Goal: Task Accomplishment & Management: Manage account settings

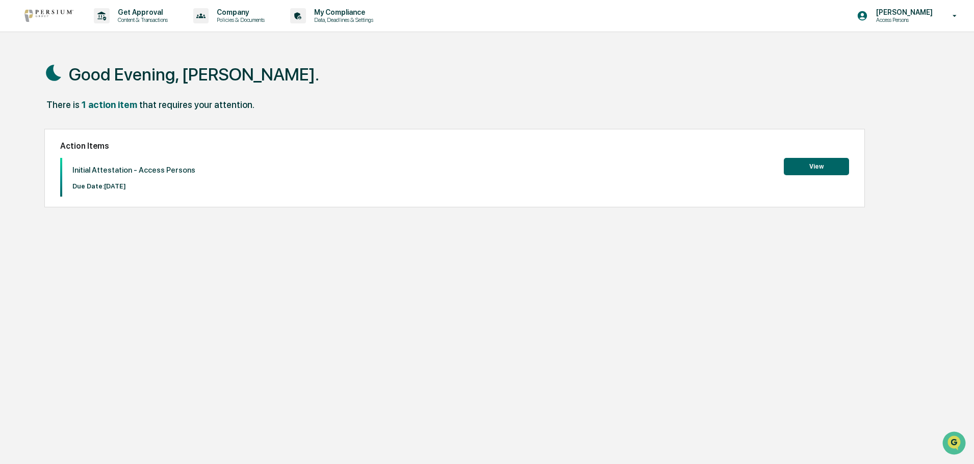
click at [810, 168] on button "View" at bounding box center [815, 166] width 65 height 17
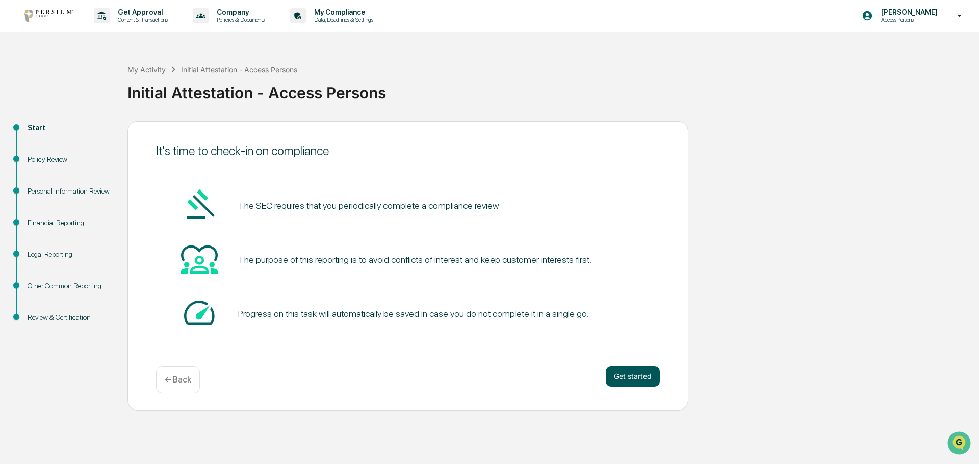
click at [613, 375] on button "Get started" at bounding box center [633, 376] width 54 height 20
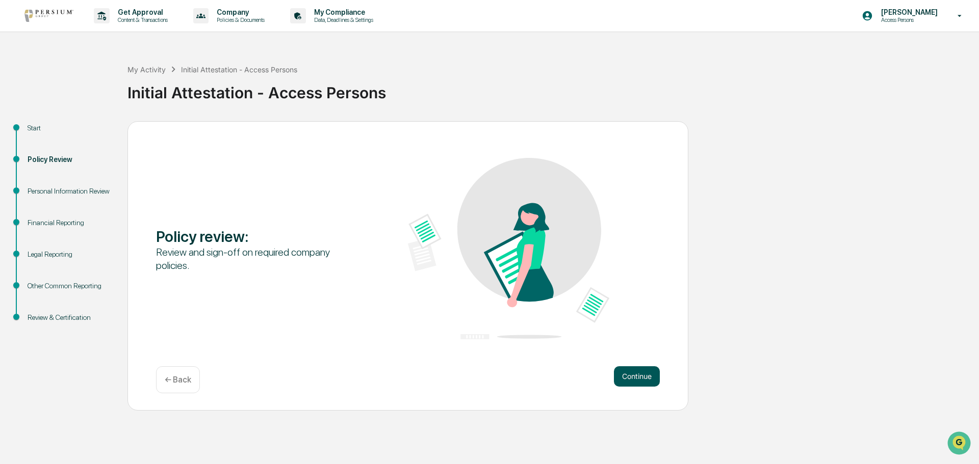
click at [636, 372] on button "Continue" at bounding box center [637, 376] width 46 height 20
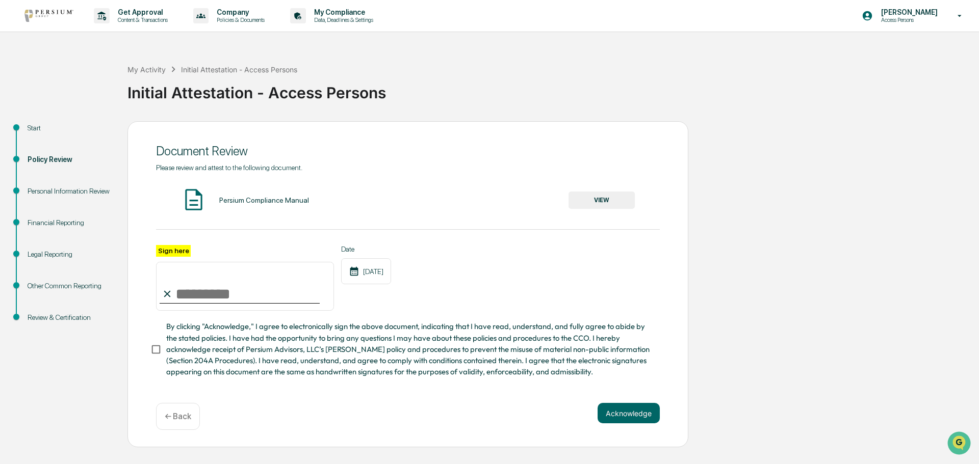
click at [227, 289] on input "Sign here" at bounding box center [245, 286] width 178 height 49
type input "**********"
click at [601, 201] on button "VIEW" at bounding box center [601, 200] width 66 height 17
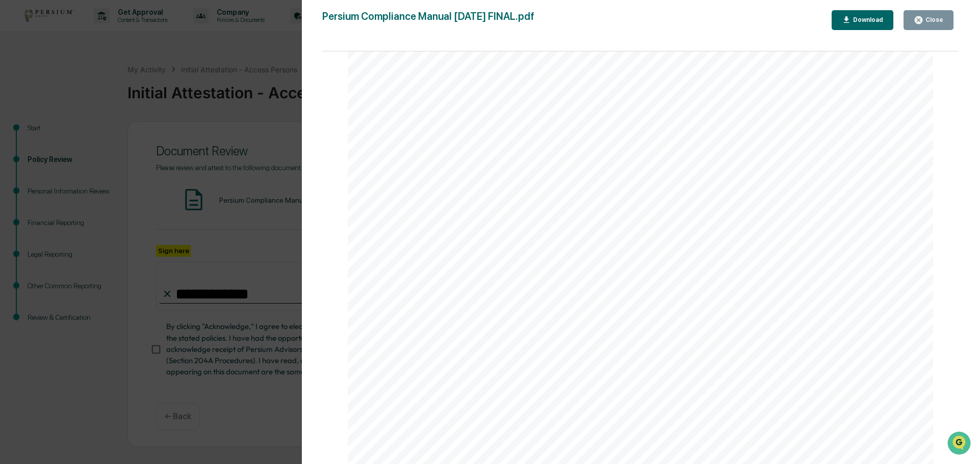
scroll to position [51570, 0]
click at [964, 192] on div "Version History [DATE] 07:24 PM [PERSON_NAME] [DATE] 09:41 PM [PERSON_NAME] Per…" at bounding box center [640, 242] width 677 height 485
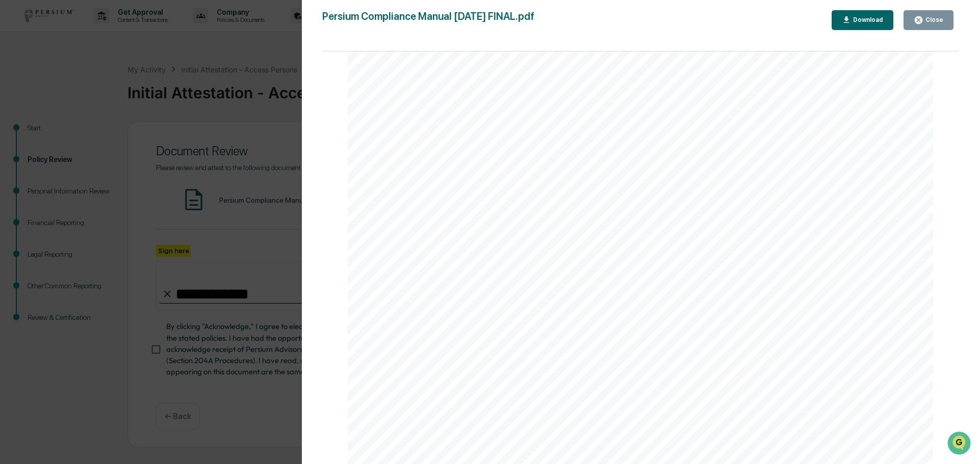
scroll to position [74679, 0]
click at [930, 16] on div "Close" at bounding box center [933, 19] width 20 height 7
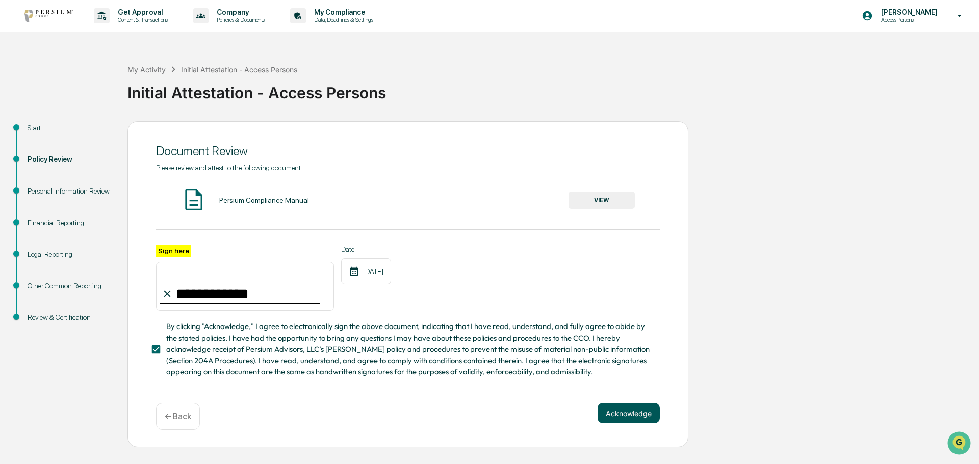
click at [644, 419] on button "Acknowledge" at bounding box center [628, 413] width 62 height 20
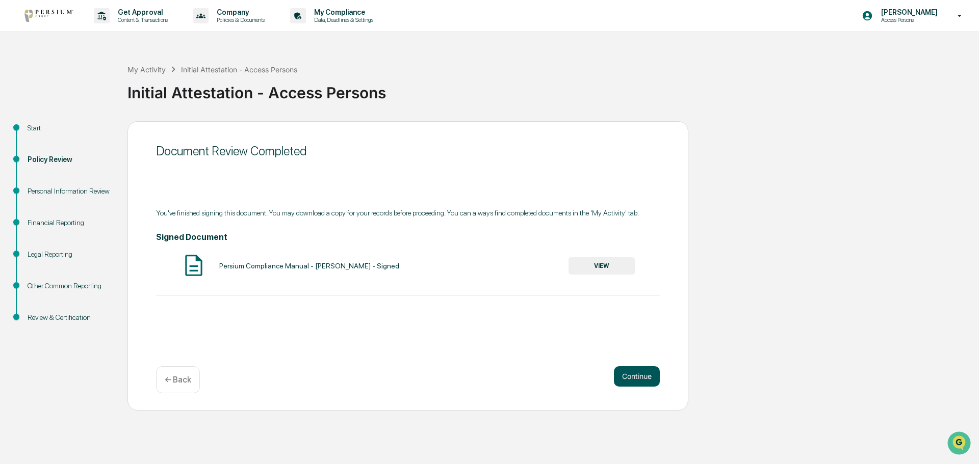
click at [643, 379] on button "Continue" at bounding box center [637, 376] width 46 height 20
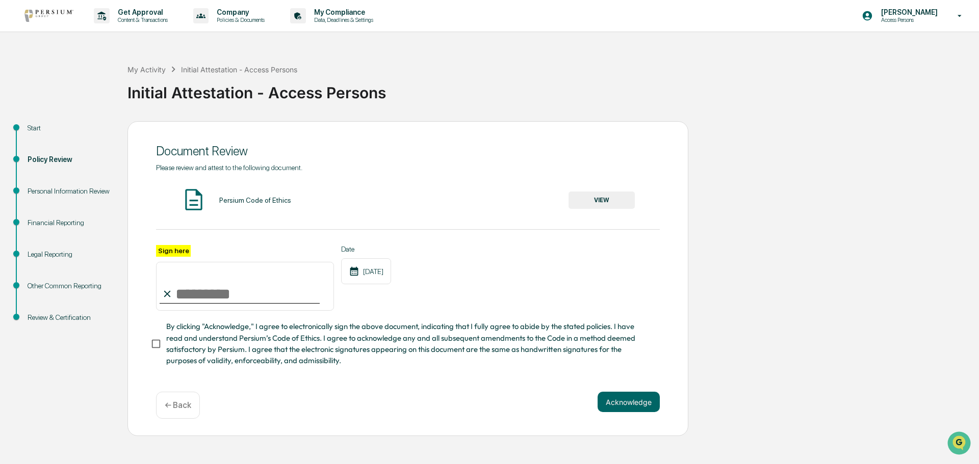
click at [199, 283] on input "Sign here" at bounding box center [245, 286] width 178 height 49
type input "**********"
click at [618, 406] on button "Acknowledge" at bounding box center [628, 402] width 62 height 20
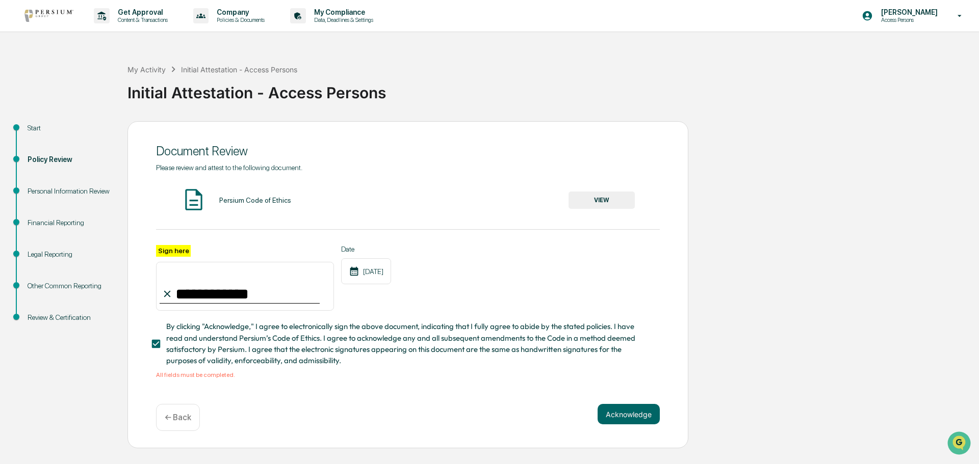
click at [609, 199] on button "VIEW" at bounding box center [601, 200] width 66 height 17
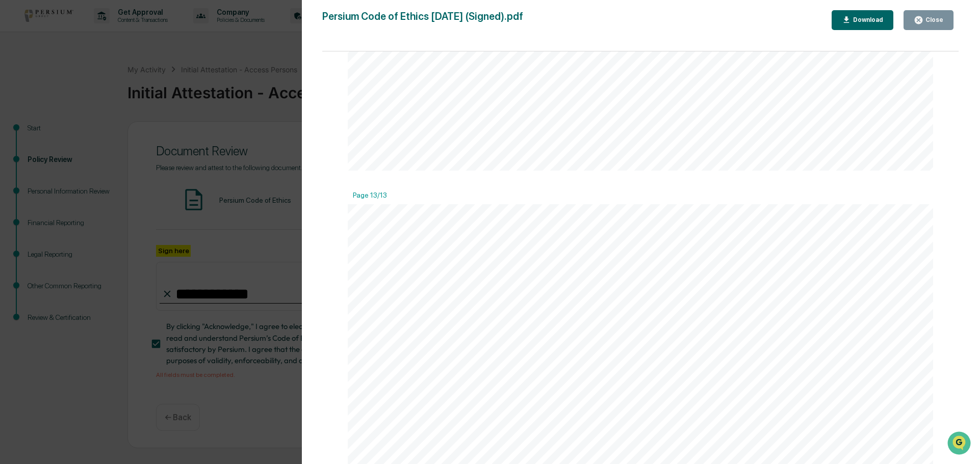
scroll to position [9854, 0]
drag, startPoint x: 955, startPoint y: 453, endPoint x: 965, endPoint y: 210, distance: 243.3
click at [965, 431] on html at bounding box center [960, 445] width 28 height 28
click at [934, 22] on div "Close" at bounding box center [933, 19] width 20 height 7
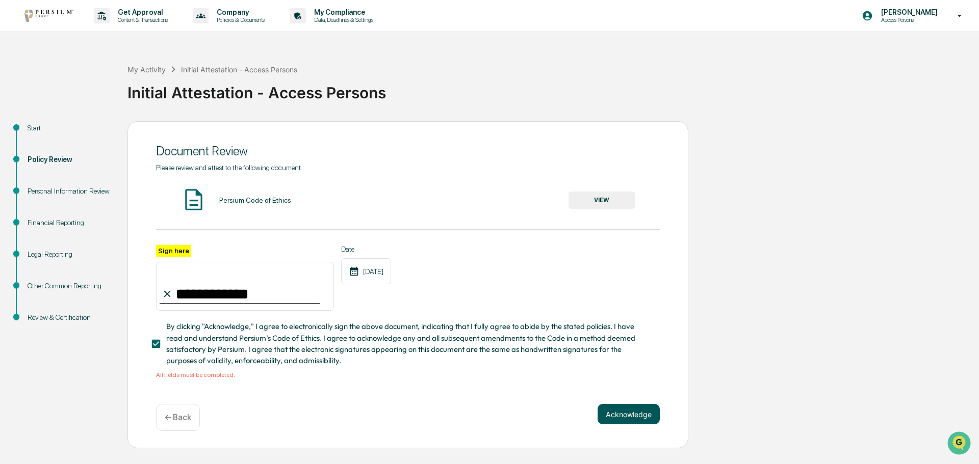
click at [613, 412] on button "Acknowledge" at bounding box center [628, 414] width 62 height 20
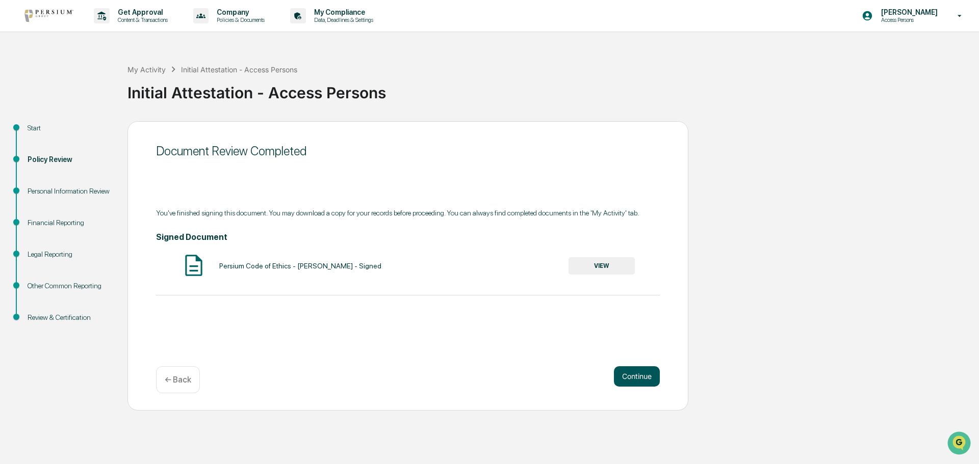
click at [659, 374] on button "Continue" at bounding box center [637, 376] width 46 height 20
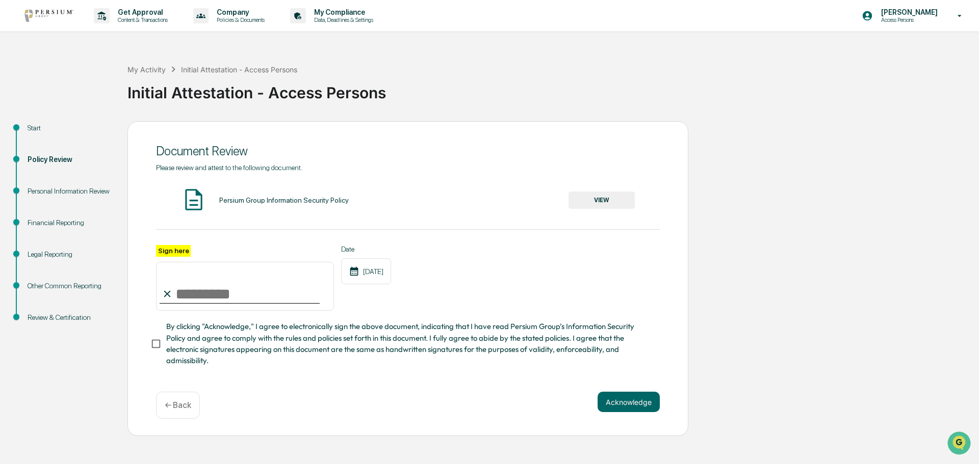
click at [247, 287] on input "Sign here" at bounding box center [245, 286] width 178 height 49
type input "**********"
click at [603, 201] on button "VIEW" at bounding box center [601, 200] width 66 height 17
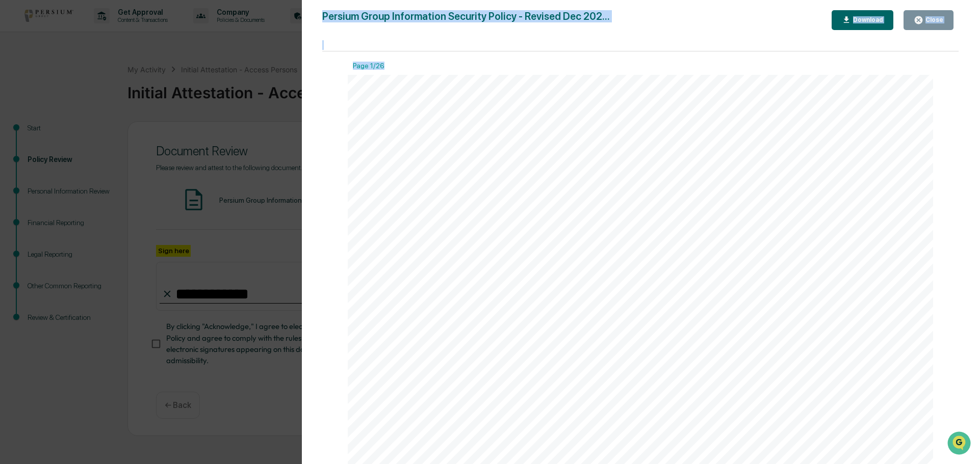
drag, startPoint x: 958, startPoint y: 61, endPoint x: 958, endPoint y: 73, distance: 11.7
click at [958, 73] on div "Version History [DATE] 07:25 PM [PERSON_NAME] [DATE] 09:41 PM [PERSON_NAME] Per…" at bounding box center [640, 242] width 677 height 485
click at [922, 16] on icon "button" at bounding box center [918, 20] width 10 height 10
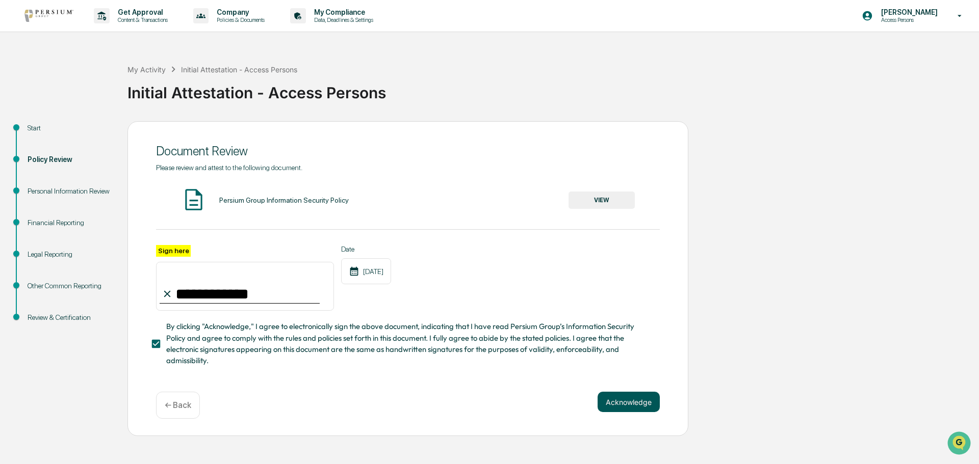
click at [636, 403] on button "Acknowledge" at bounding box center [628, 402] width 62 height 20
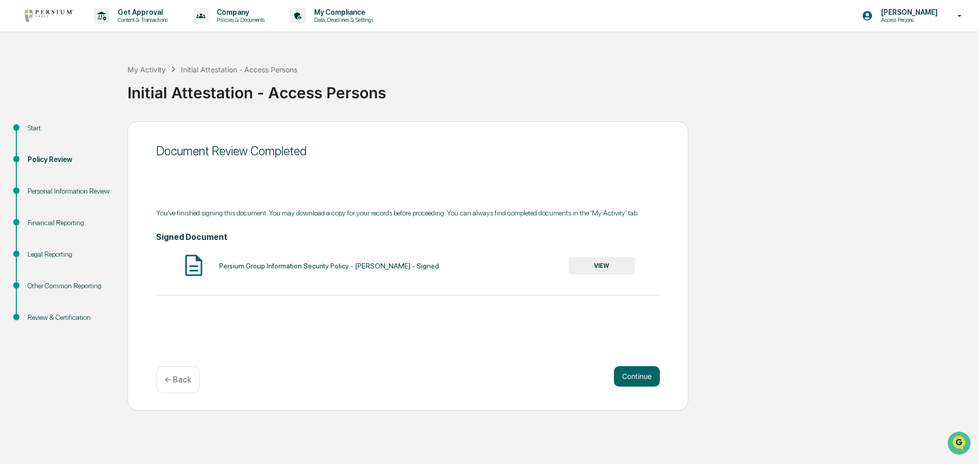
click at [49, 254] on div "Legal Reporting" at bounding box center [70, 254] width 84 height 11
click at [32, 253] on div "Legal Reporting" at bounding box center [70, 254] width 84 height 11
click at [11, 252] on ul "Start Policy Review Personal Information Review Financial Reporting Legal Repor…" at bounding box center [66, 234] width 122 height 227
click at [641, 377] on button "Continue" at bounding box center [637, 376] width 46 height 20
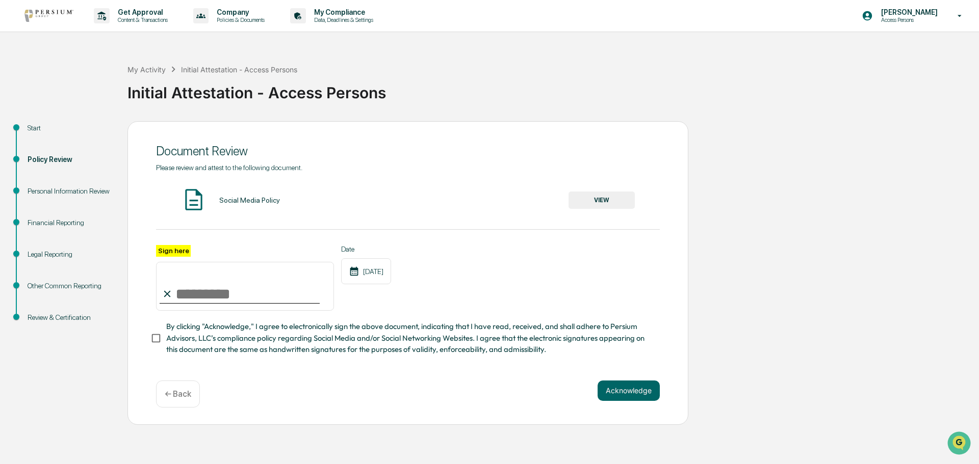
click at [197, 287] on input "Sign here" at bounding box center [245, 286] width 178 height 49
type input "**********"
click at [619, 203] on button "VIEW" at bounding box center [601, 200] width 66 height 17
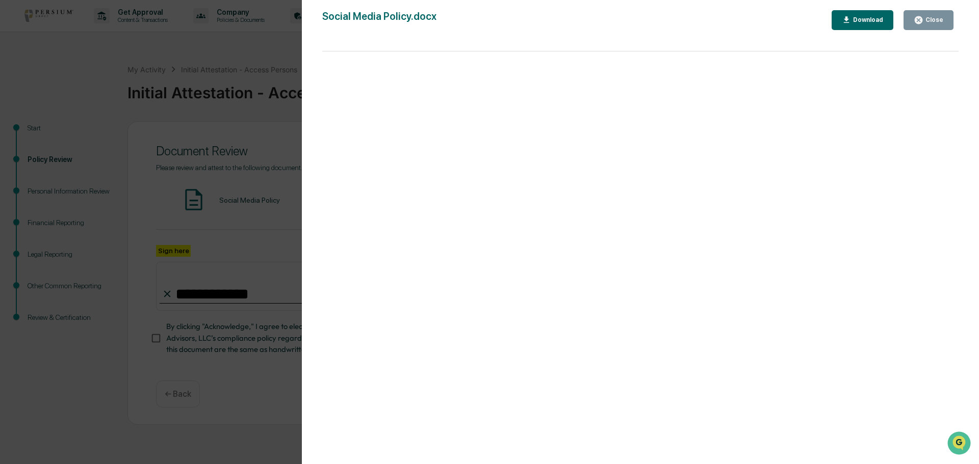
click at [933, 14] on button "Close" at bounding box center [928, 20] width 50 height 20
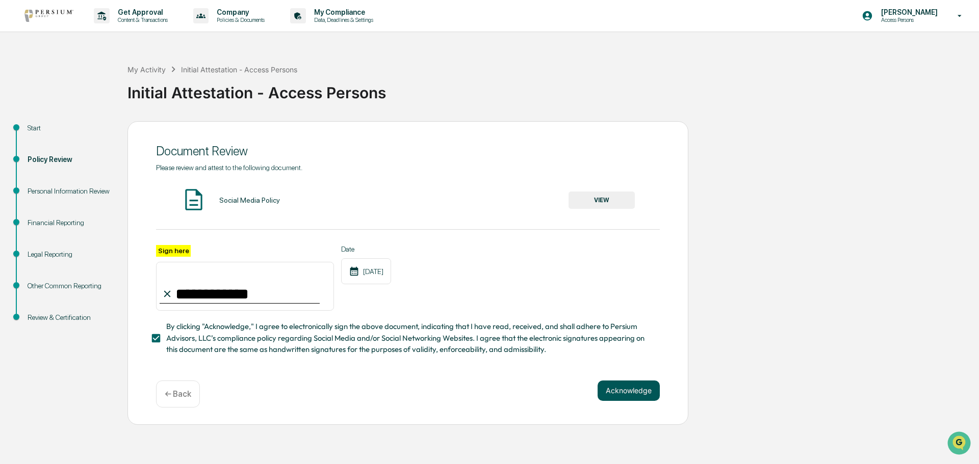
click at [607, 390] on button "Acknowledge" at bounding box center [628, 391] width 62 height 20
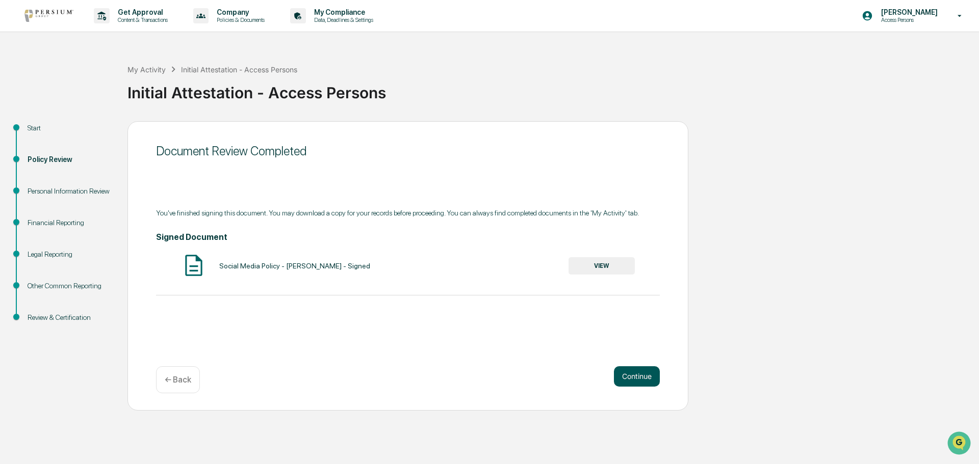
click at [639, 381] on button "Continue" at bounding box center [637, 376] width 46 height 20
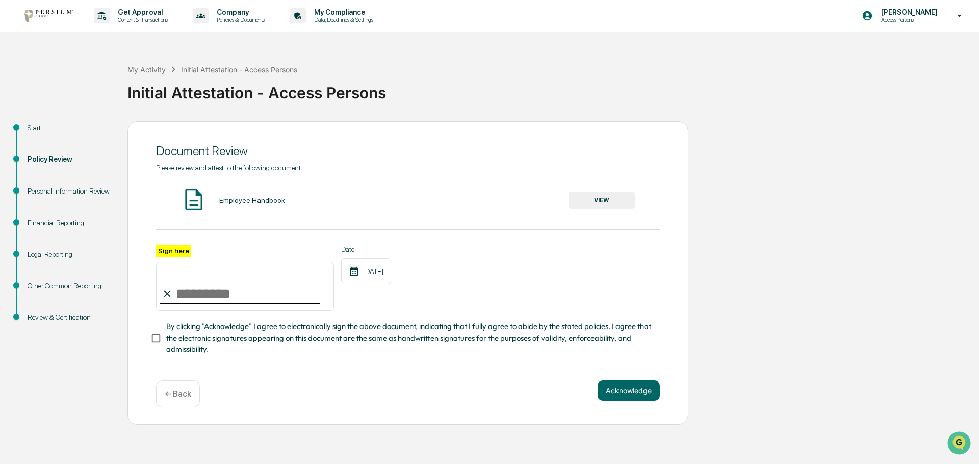
click at [602, 195] on button "VIEW" at bounding box center [601, 200] width 66 height 17
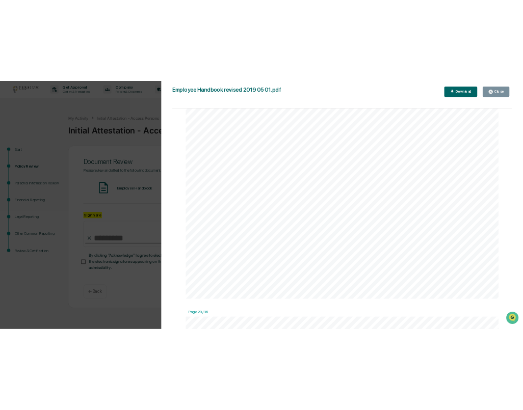
scroll to position [0, 0]
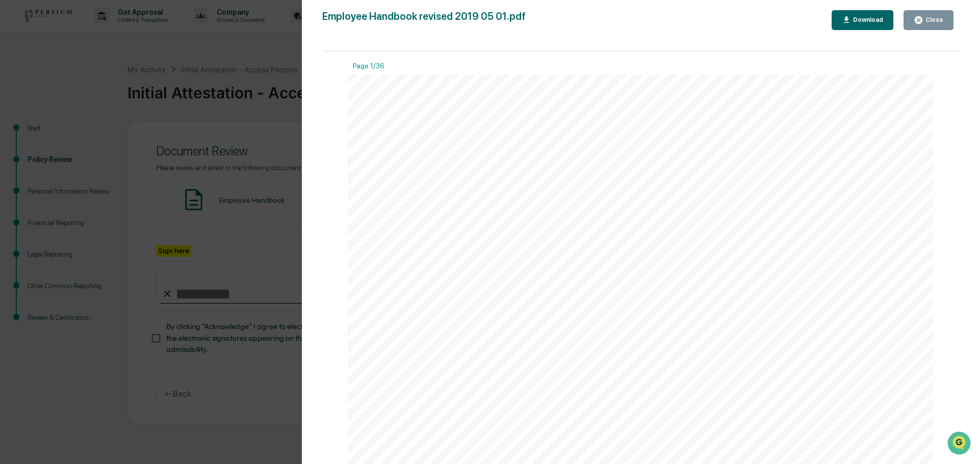
click at [925, 20] on div "Close" at bounding box center [933, 19] width 20 height 7
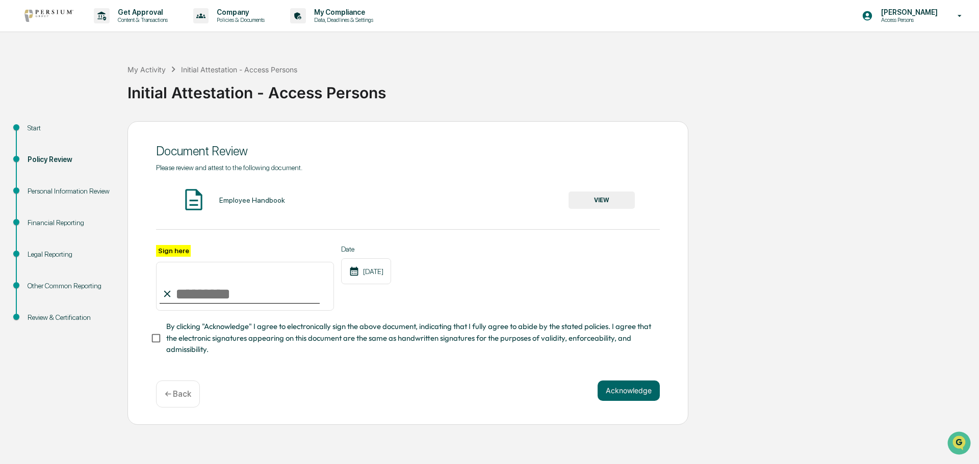
click at [203, 301] on input "Sign here" at bounding box center [245, 286] width 178 height 49
type input "**********"
click at [615, 393] on button "Acknowledge" at bounding box center [628, 391] width 62 height 20
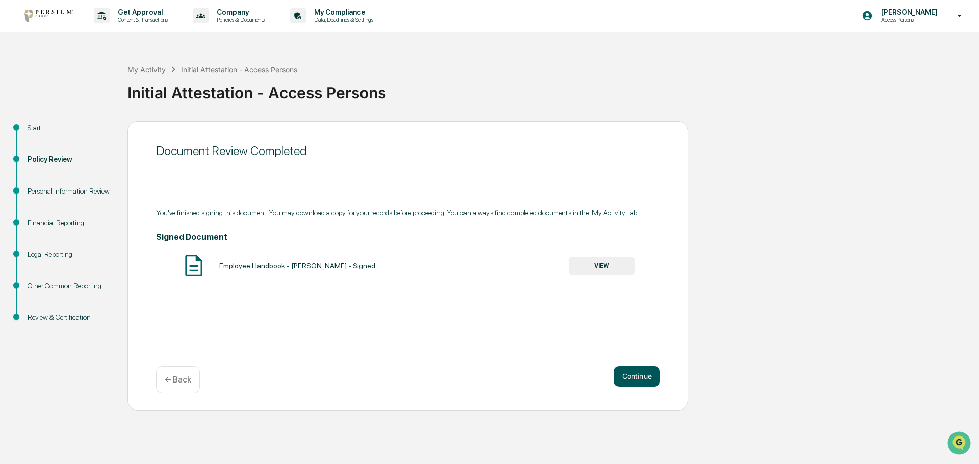
click at [632, 379] on button "Continue" at bounding box center [637, 376] width 46 height 20
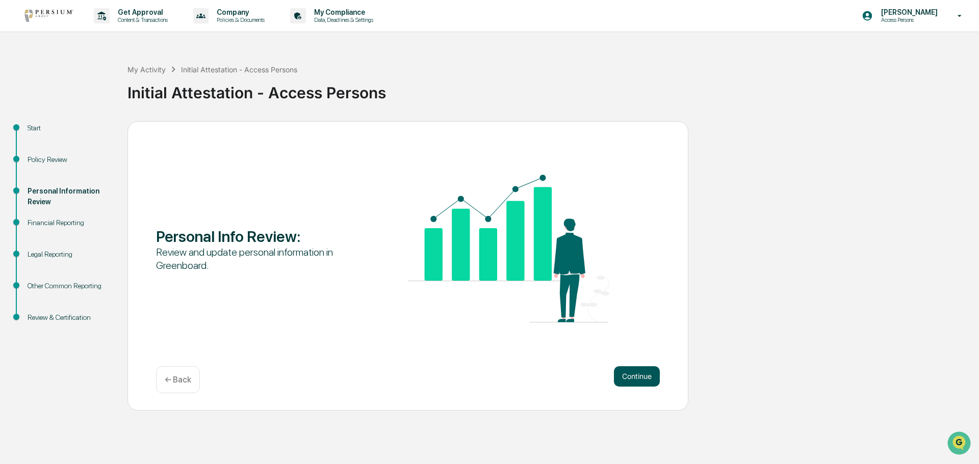
click at [629, 378] on button "Continue" at bounding box center [637, 376] width 46 height 20
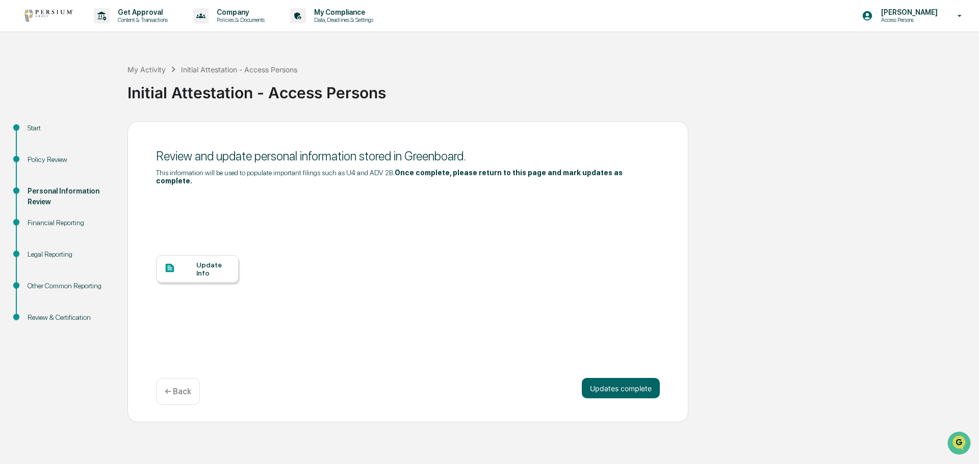
click at [215, 263] on div "Update Info" at bounding box center [213, 269] width 34 height 16
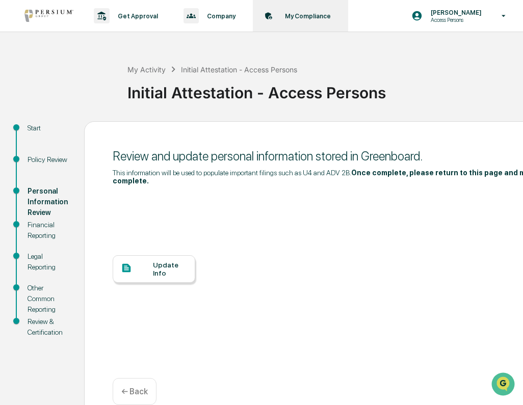
click at [308, 13] on p "My Compliance" at bounding box center [306, 16] width 59 height 8
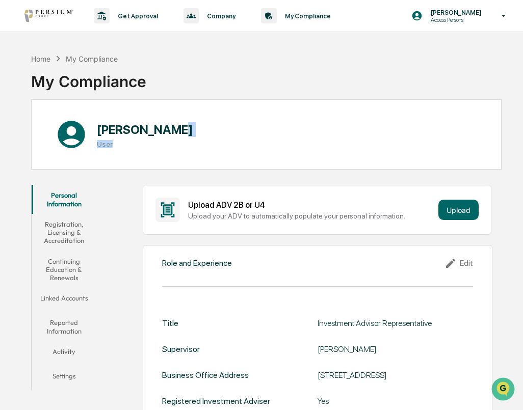
drag, startPoint x: 522, startPoint y: 136, endPoint x: 522, endPoint y: 151, distance: 15.3
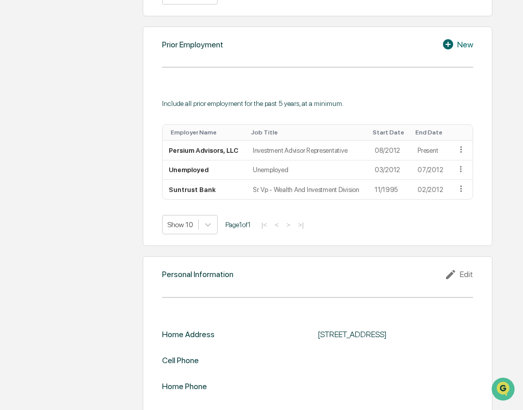
scroll to position [758, 0]
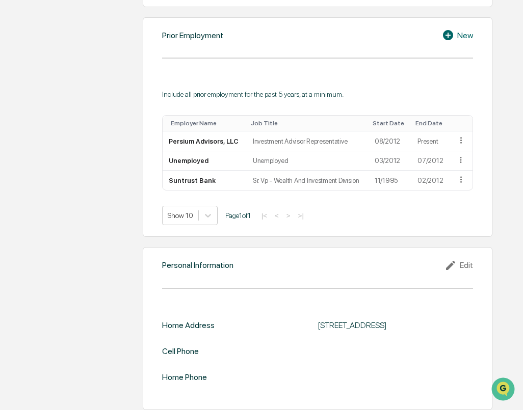
drag, startPoint x: 525, startPoint y: 137, endPoint x: 20, endPoint y: 9, distance: 520.4
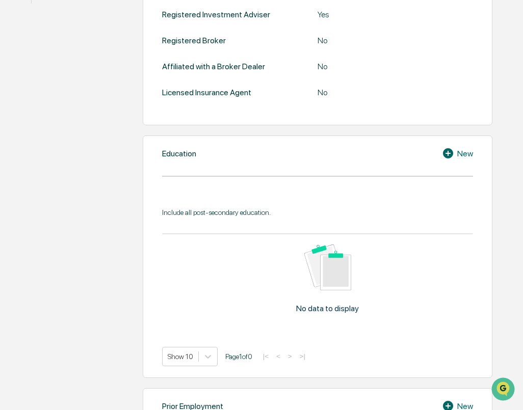
scroll to position [388, 0]
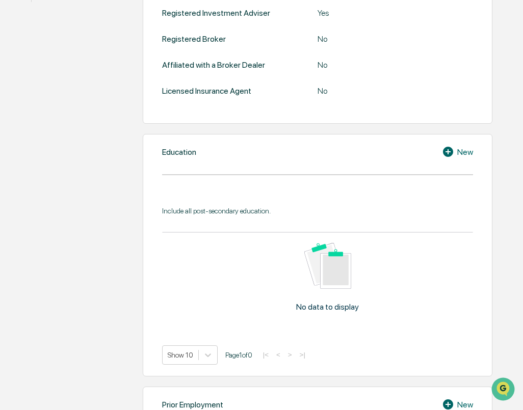
click at [239, 215] on div "Include all post-secondary education." at bounding box center [317, 211] width 311 height 8
click at [186, 215] on div "Include all post-secondary education. No data to display Show 10 Page 1 of 0 |<…" at bounding box center [317, 278] width 311 height 173
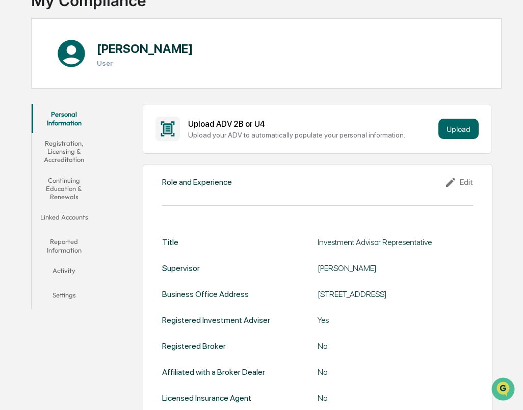
scroll to position [80, 0]
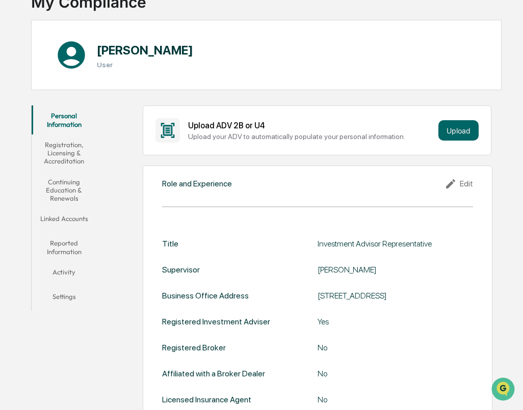
click at [66, 151] on button "Registration, Licensing & Accreditation" at bounding box center [64, 153] width 65 height 37
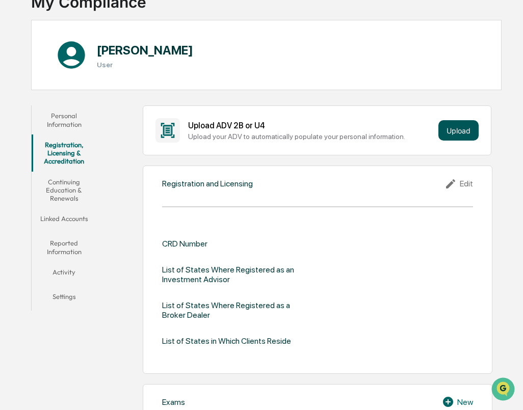
click at [461, 134] on button "Upload" at bounding box center [458, 130] width 40 height 20
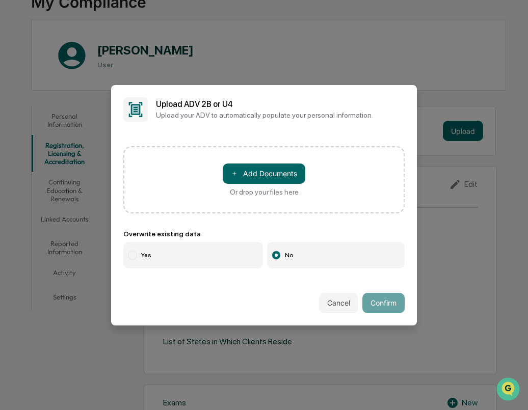
click at [275, 254] on div at bounding box center [276, 255] width 3 height 3
click at [277, 254] on div at bounding box center [276, 255] width 3 height 3
click at [285, 192] on div "Or drop your files here" at bounding box center [264, 192] width 69 height 8
click at [0, 0] on input "＋ Add Documents Or drop your files here" at bounding box center [0, 0] width 0 height 0
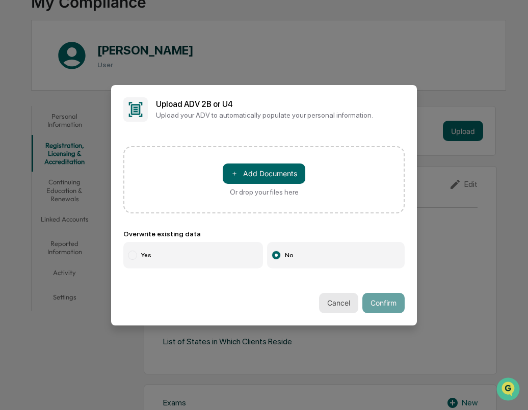
click at [341, 297] on button "Cancel" at bounding box center [338, 303] width 39 height 20
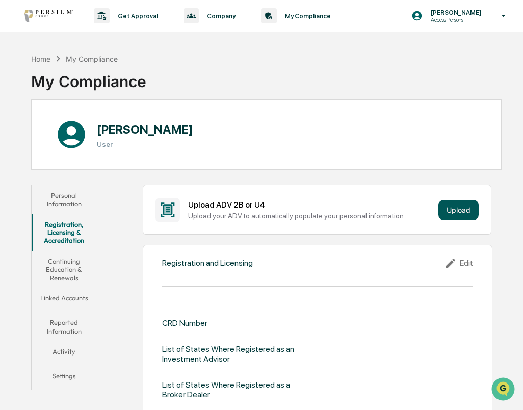
click at [448, 211] on button "Upload" at bounding box center [458, 210] width 40 height 20
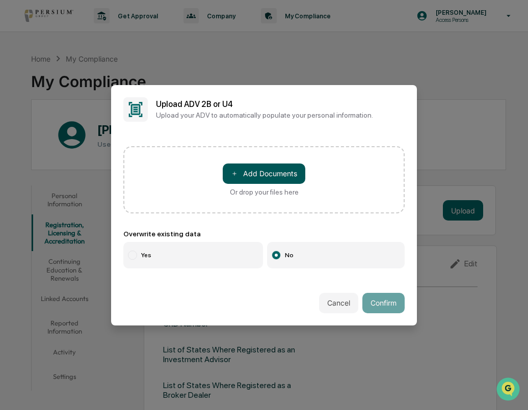
click at [257, 178] on button "＋ Add Documents" at bounding box center [264, 174] width 83 height 20
click at [274, 192] on div "Or drop your files here" at bounding box center [264, 192] width 69 height 8
click at [0, 0] on input "＋ Add Documents Or drop your files here" at bounding box center [0, 0] width 0 height 0
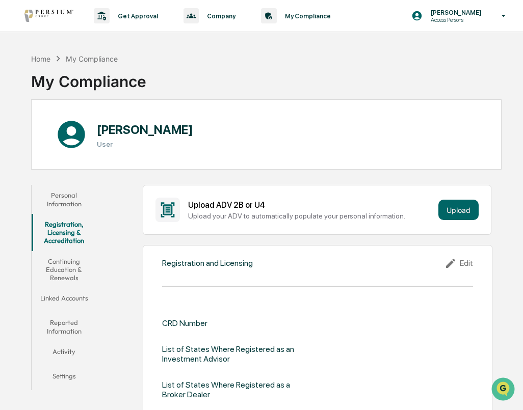
click at [69, 275] on button "Continuing Education & Renewals" at bounding box center [64, 269] width 65 height 37
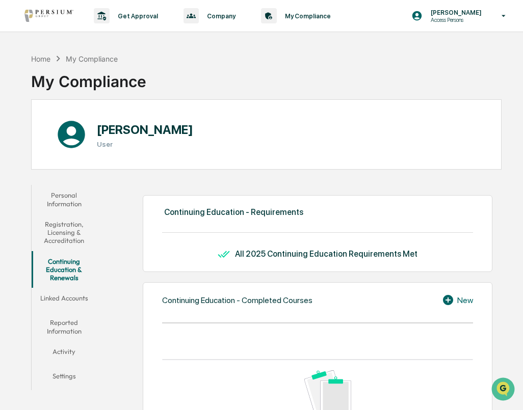
click at [70, 299] on button "Linked Accounts" at bounding box center [64, 300] width 65 height 24
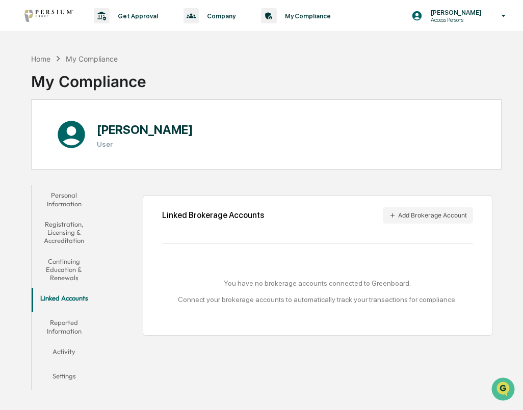
click at [67, 327] on button "Reported Information" at bounding box center [64, 326] width 65 height 29
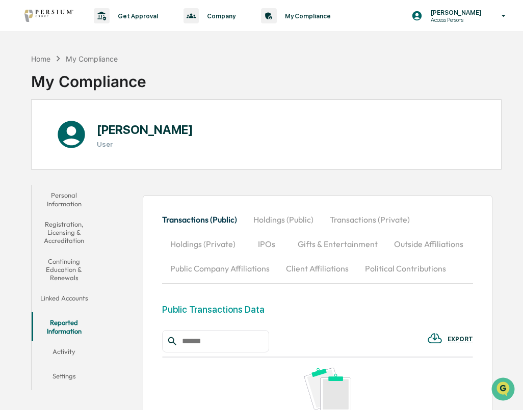
click at [61, 355] on button "Activity" at bounding box center [64, 353] width 65 height 24
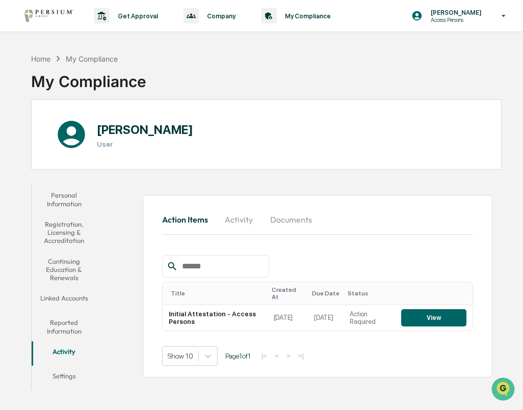
click at [73, 194] on button "Personal Information" at bounding box center [64, 199] width 65 height 29
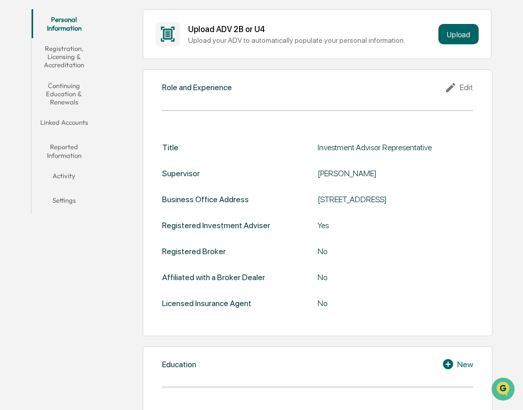
scroll to position [177, 0]
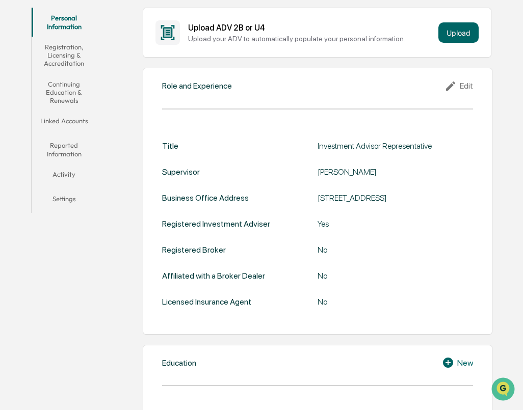
click at [445, 368] on icon at bounding box center [448, 363] width 10 height 10
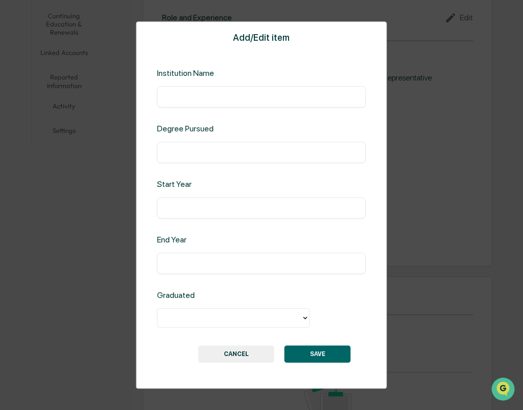
scroll to position [247, 0]
click at [195, 97] on input "text" at bounding box center [262, 97] width 194 height 10
type input "**********"
click at [172, 147] on input "text" at bounding box center [262, 152] width 194 height 10
type input "**"
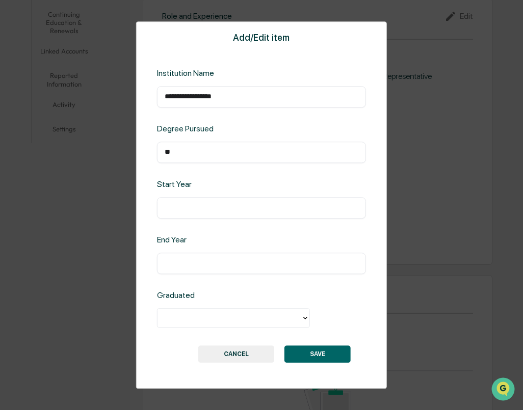
click at [181, 203] on input "text" at bounding box center [262, 208] width 194 height 10
type input "****"
click at [184, 262] on input "text" at bounding box center [262, 263] width 194 height 10
type input "****"
click at [301, 319] on div at bounding box center [229, 318] width 144 height 16
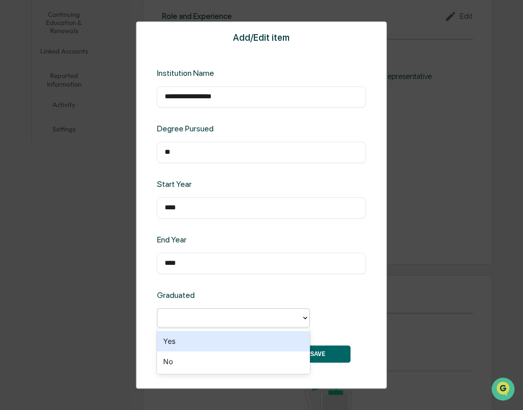
click at [262, 341] on div "Yes" at bounding box center [233, 341] width 153 height 20
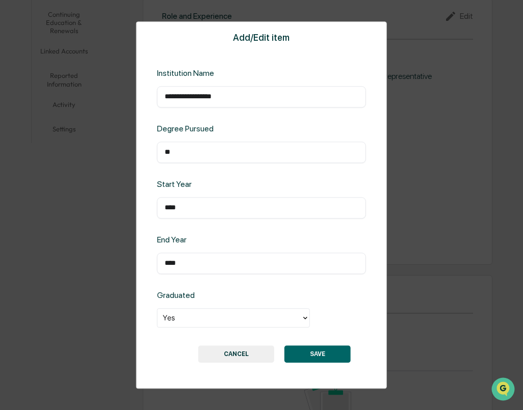
click at [325, 358] on button "SAVE" at bounding box center [317, 354] width 66 height 17
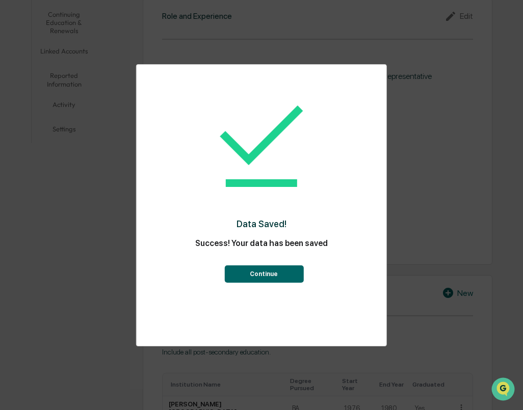
click at [285, 274] on button "Continue" at bounding box center [263, 274] width 79 height 17
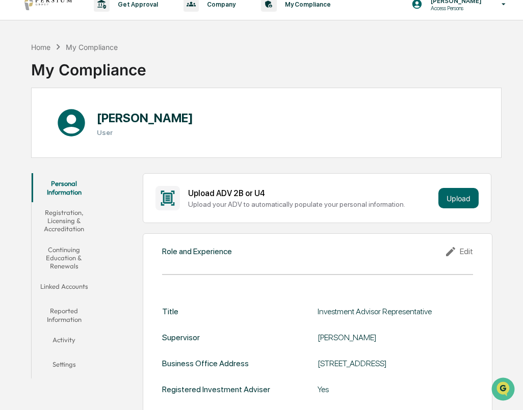
scroll to position [2, 0]
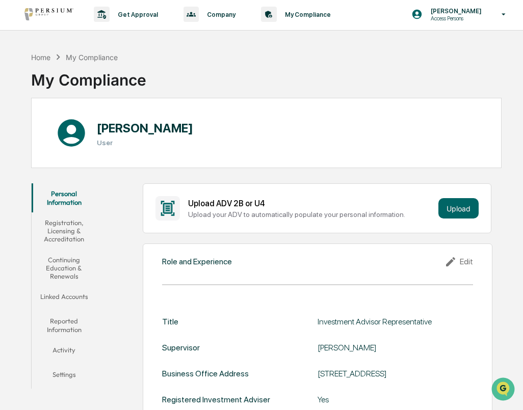
click at [68, 230] on button "Registration, Licensing & Accreditation" at bounding box center [64, 231] width 65 height 37
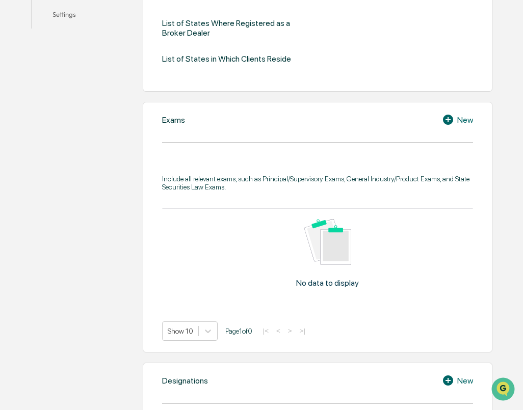
scroll to position [367, 0]
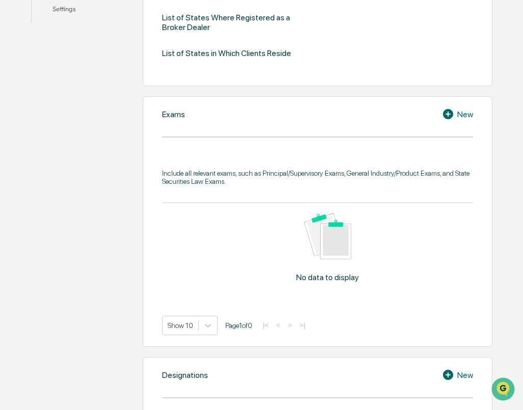
click at [446, 112] on icon at bounding box center [448, 114] width 10 height 10
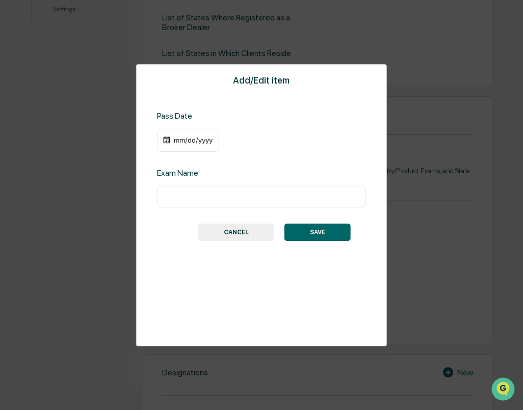
click at [187, 137] on div "mm/dd/yyyy" at bounding box center [193, 140] width 41 height 8
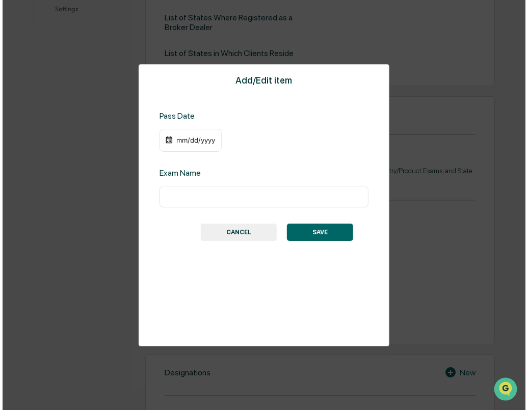
scroll to position [368, 0]
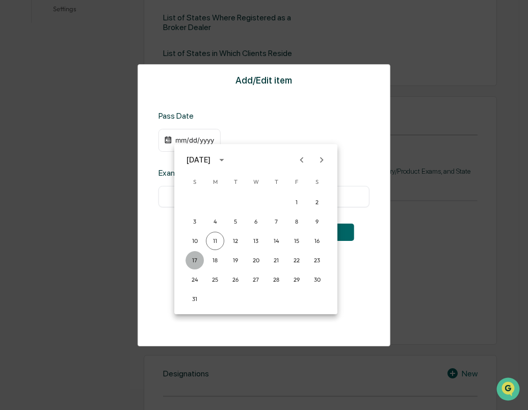
click at [193, 259] on button "17" at bounding box center [195, 260] width 18 height 18
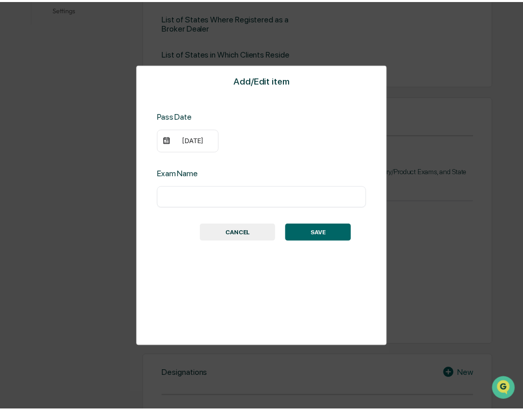
scroll to position [367, 0]
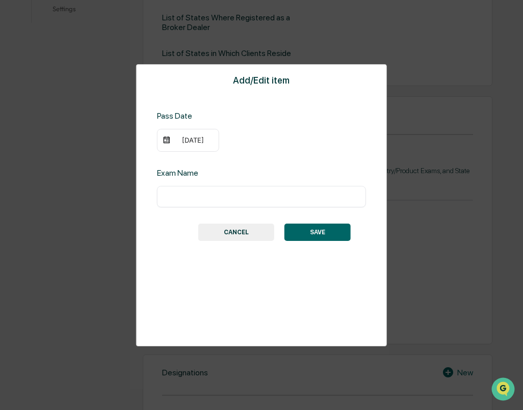
click at [210, 138] on div "[DATE]" at bounding box center [193, 140] width 41 height 8
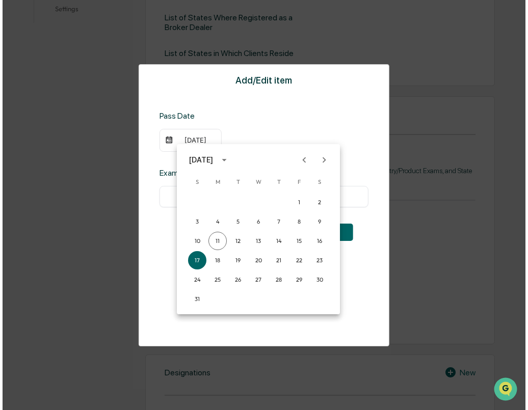
scroll to position [368, 0]
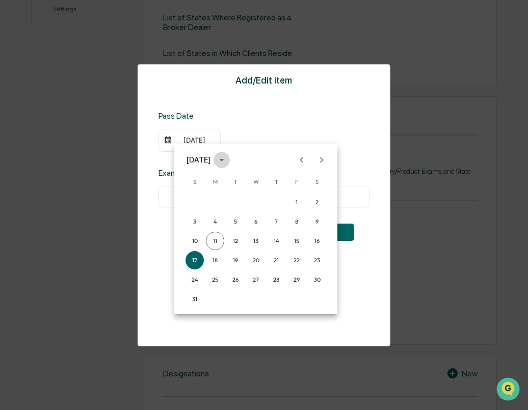
click at [227, 158] on icon "calendar view is open, switch to year view" at bounding box center [221, 159] width 11 height 11
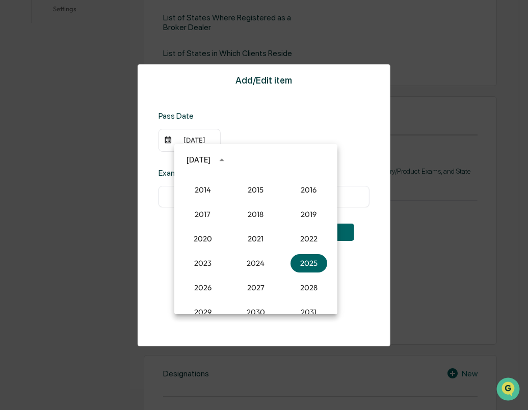
scroll to position [903, 0]
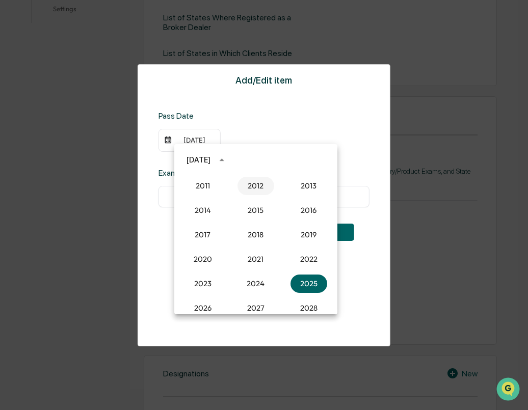
click at [253, 183] on button "2012" at bounding box center [256, 186] width 37 height 18
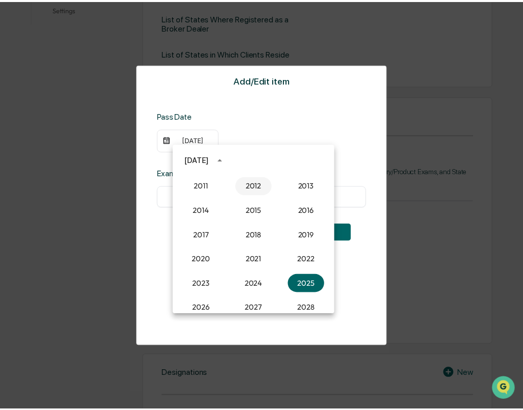
scroll to position [367, 0]
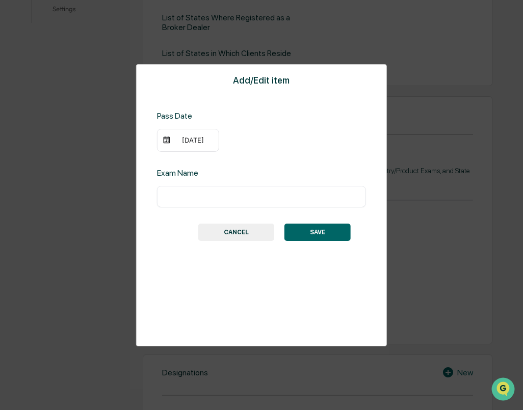
click at [198, 197] on input "text" at bounding box center [262, 197] width 194 height 10
type input "*********"
click at [318, 231] on button "SAVE" at bounding box center [317, 232] width 66 height 17
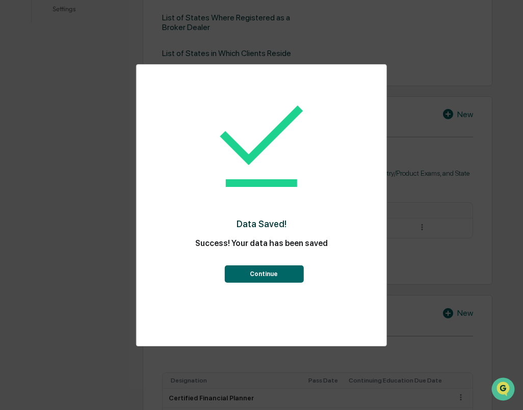
click at [277, 273] on button "Continue" at bounding box center [263, 274] width 79 height 17
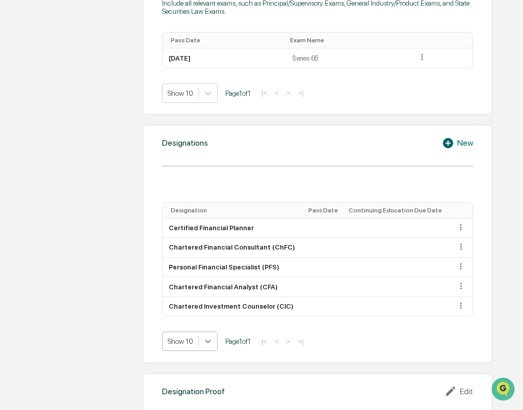
scroll to position [572, 0]
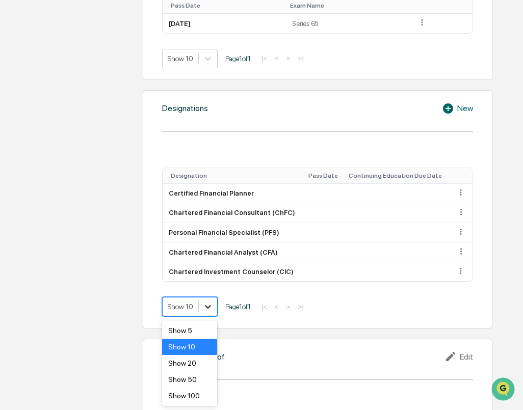
click at [204, 339] on body "Get Approval Content & Transactions Company Policies & Documents My Compliance …" at bounding box center [261, 141] width 523 height 1427
click at [203, 305] on icon at bounding box center [208, 307] width 10 height 10
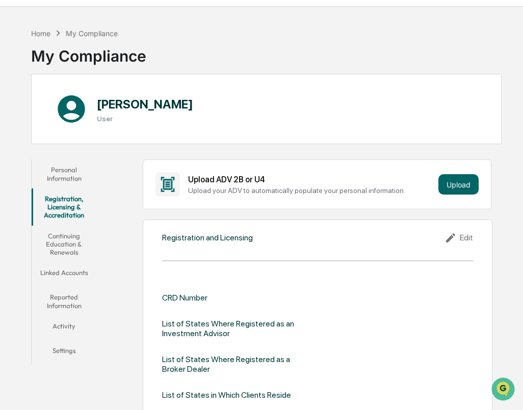
scroll to position [0, 0]
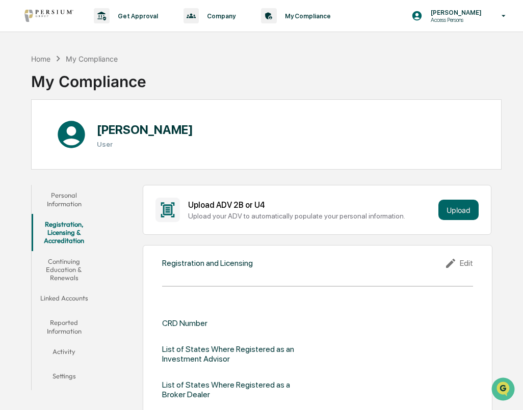
click at [69, 276] on button "Continuing Education & Renewals" at bounding box center [64, 269] width 65 height 37
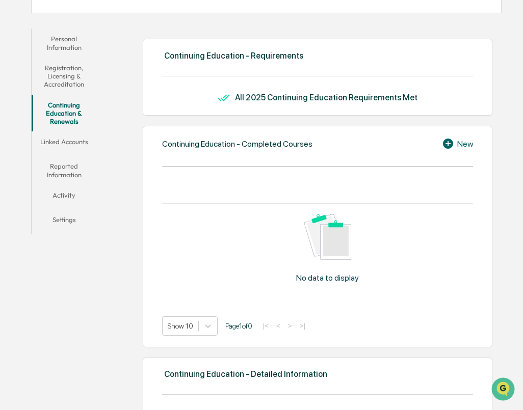
scroll to position [119, 0]
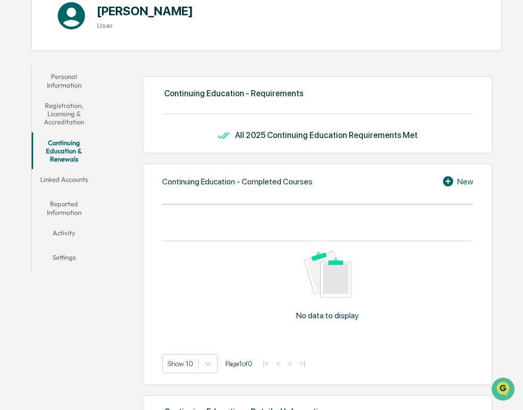
click at [61, 208] on button "Reported Information" at bounding box center [64, 208] width 65 height 29
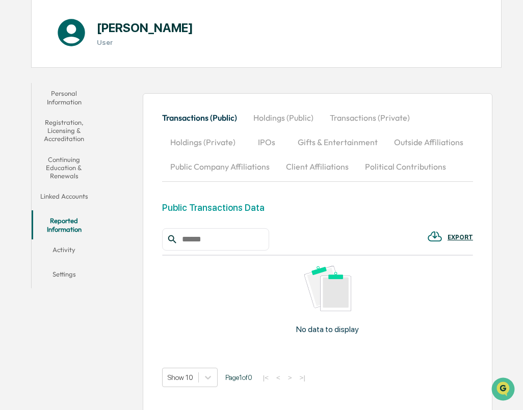
scroll to position [119, 0]
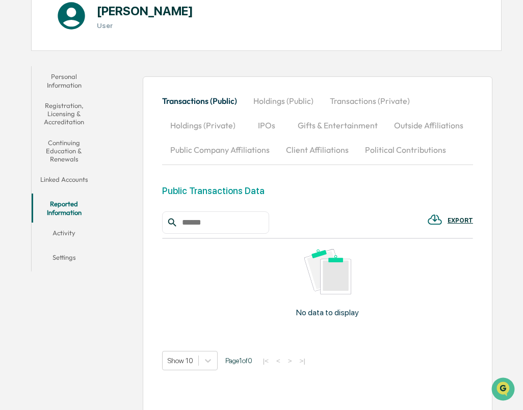
click at [64, 179] on button "Linked Accounts" at bounding box center [64, 181] width 65 height 24
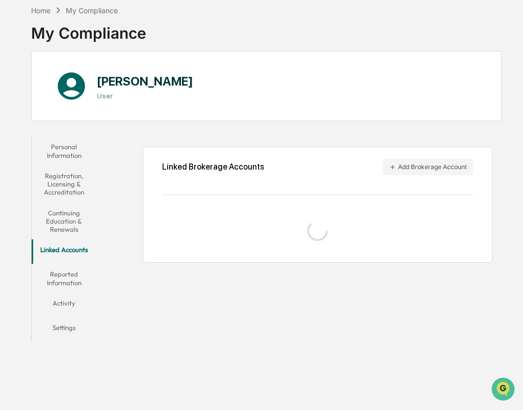
scroll to position [48, 0]
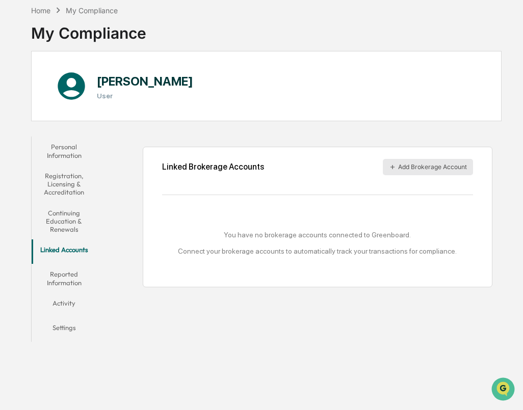
click at [426, 169] on button "Add Brokerage Account" at bounding box center [428, 167] width 90 height 16
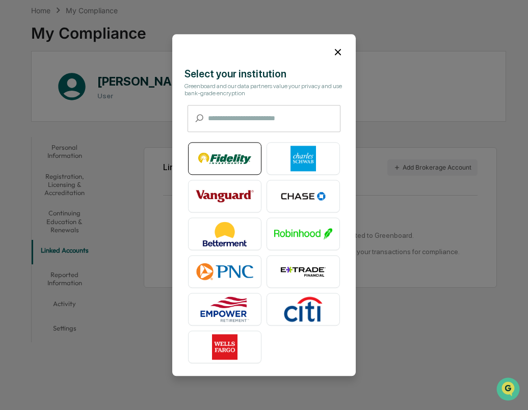
click at [231, 166] on img at bounding box center [225, 158] width 58 height 25
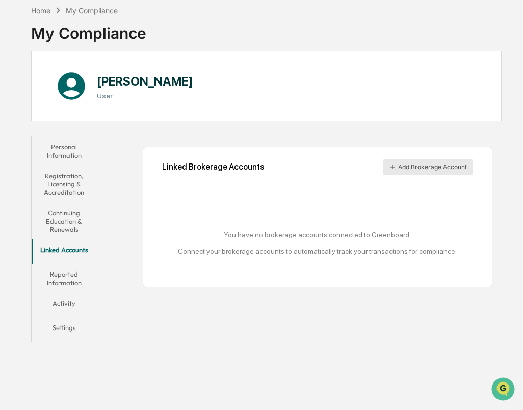
click at [402, 164] on button "Add Brokerage Account" at bounding box center [428, 167] width 90 height 16
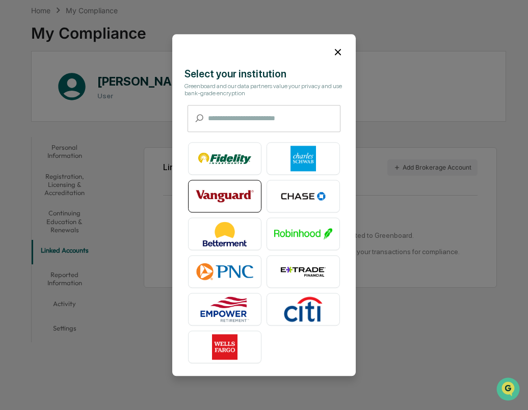
click at [213, 194] on img at bounding box center [225, 195] width 58 height 25
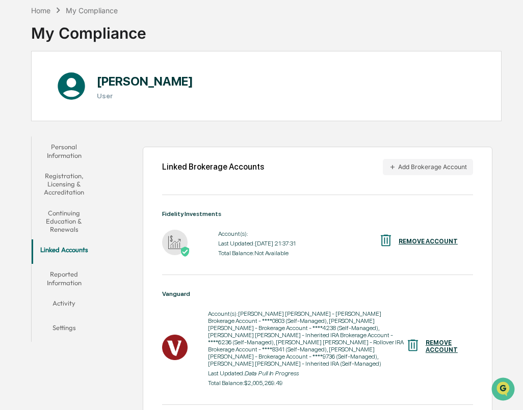
click at [180, 239] on img at bounding box center [174, 242] width 25 height 25
click at [188, 245] on div at bounding box center [180, 243] width 36 height 27
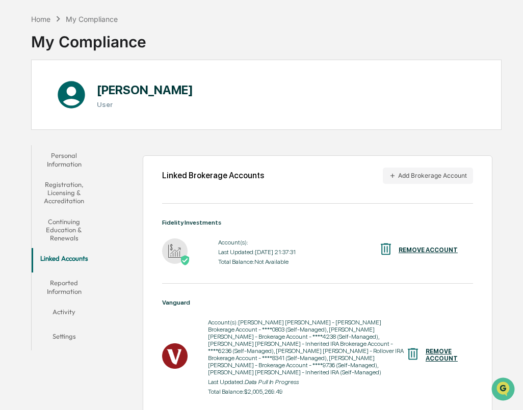
scroll to position [39, 0]
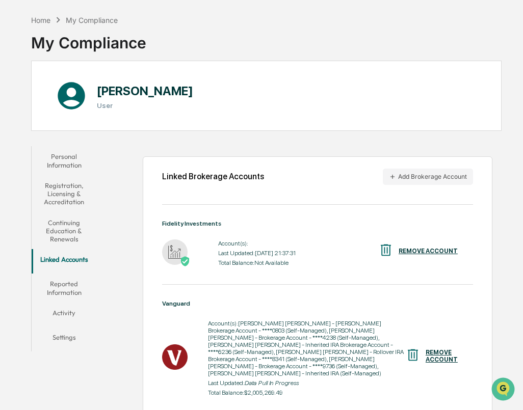
click at [184, 257] on img at bounding box center [185, 261] width 10 height 10
click at [73, 257] on button "Linked Accounts" at bounding box center [64, 261] width 65 height 24
click at [80, 259] on button "Linked Accounts" at bounding box center [64, 261] width 65 height 24
click at [80, 291] on button "Reported Information" at bounding box center [64, 288] width 65 height 29
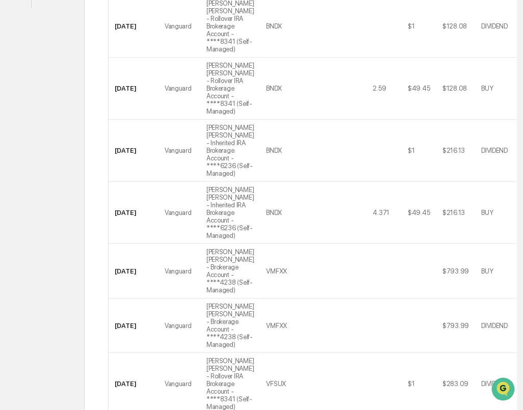
scroll to position [396, 0]
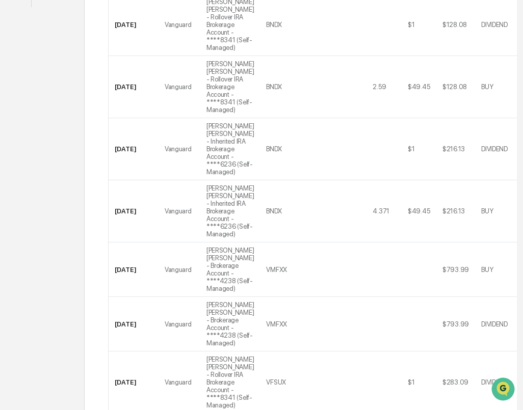
click at [33, 149] on div "Personal Information Registration, Licensing & Accreditation Continuing Educati…" at bounding box center [266, 238] width 470 height 909
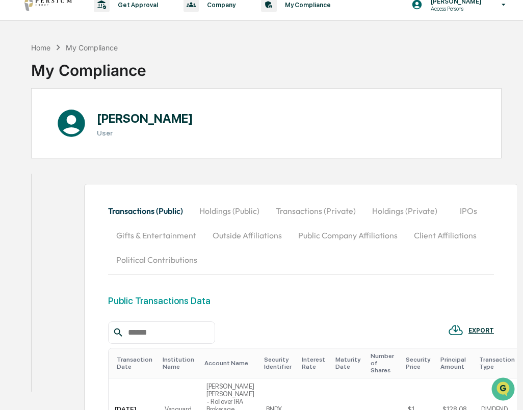
scroll to position [0, 0]
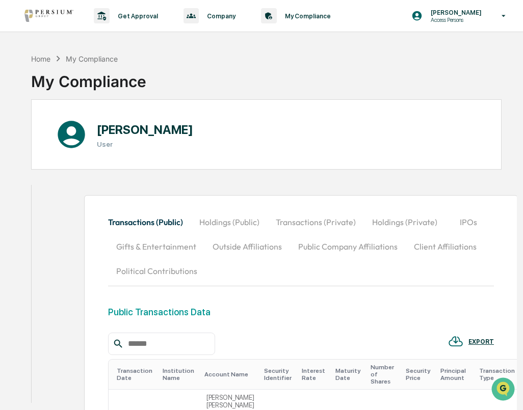
click at [221, 62] on div "Home My Compliance My Compliance" at bounding box center [266, 73] width 470 height 51
click at [75, 60] on div "My Compliance" at bounding box center [92, 59] width 52 height 9
click at [419, 54] on div "Home My Compliance My Compliance" at bounding box center [266, 73] width 470 height 51
click at [265, 15] on icon at bounding box center [268, 15] width 6 height 7
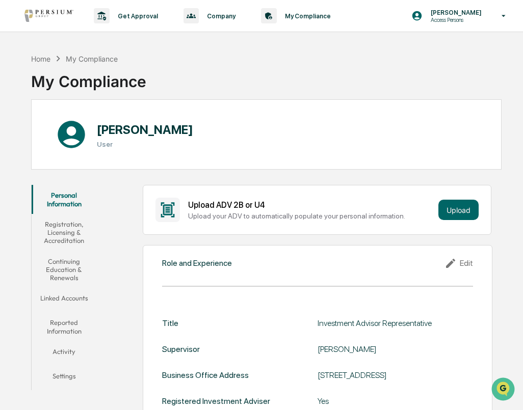
click at [73, 329] on button "Reported Information" at bounding box center [64, 326] width 65 height 29
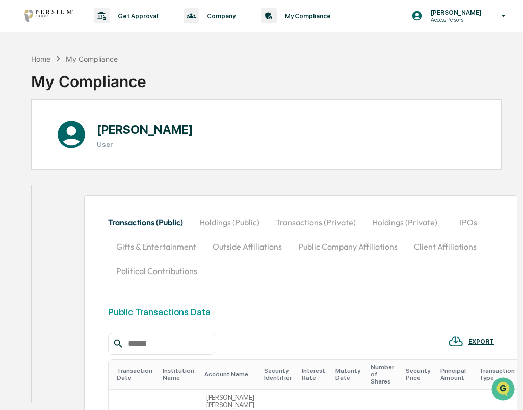
click at [199, 68] on div "Home My Compliance My Compliance" at bounding box center [266, 73] width 470 height 51
click at [86, 61] on div "My Compliance" at bounding box center [92, 59] width 52 height 9
click at [67, 58] on div "My Compliance" at bounding box center [92, 59] width 52 height 9
click at [287, 19] on p "My Compliance" at bounding box center [306, 16] width 59 height 8
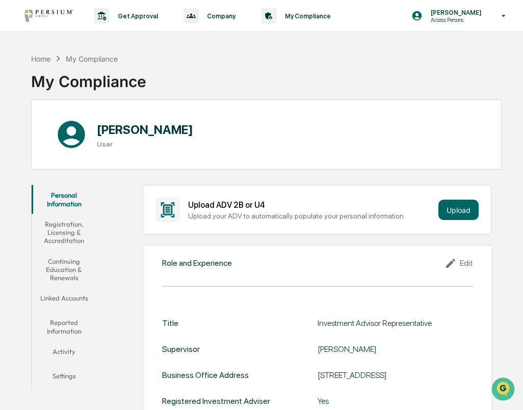
click at [68, 374] on button "Settings" at bounding box center [64, 378] width 65 height 24
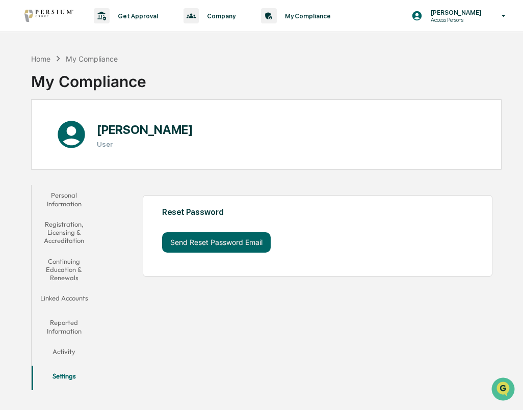
click at [61, 237] on button "Registration, Licensing & Accreditation" at bounding box center [64, 232] width 65 height 37
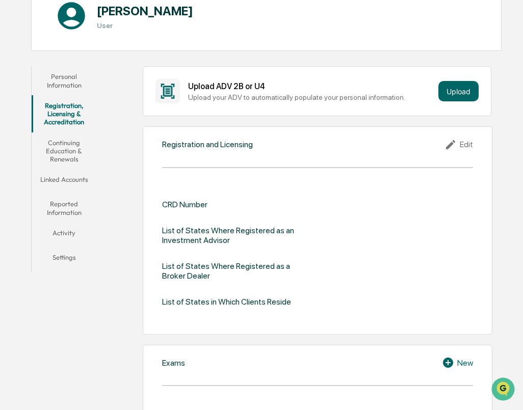
scroll to position [115, 0]
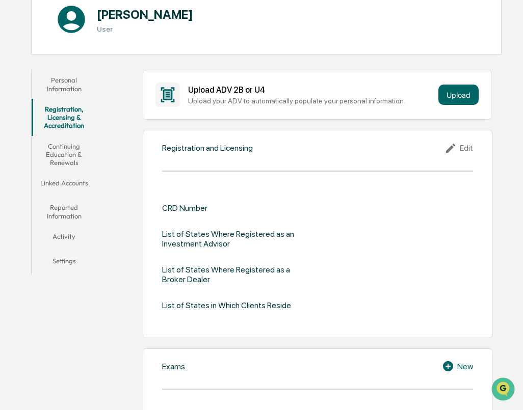
click at [70, 79] on button "Personal Information" at bounding box center [64, 84] width 65 height 29
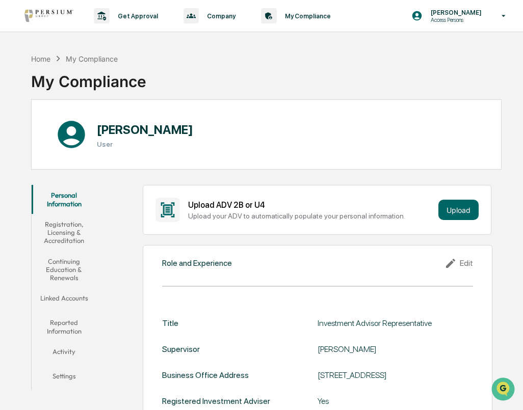
click at [191, 83] on div "Home My Compliance My Compliance" at bounding box center [266, 73] width 470 height 51
click at [267, 15] on icon at bounding box center [269, 16] width 16 height 16
click at [39, 57] on div "Home" at bounding box center [40, 59] width 19 height 9
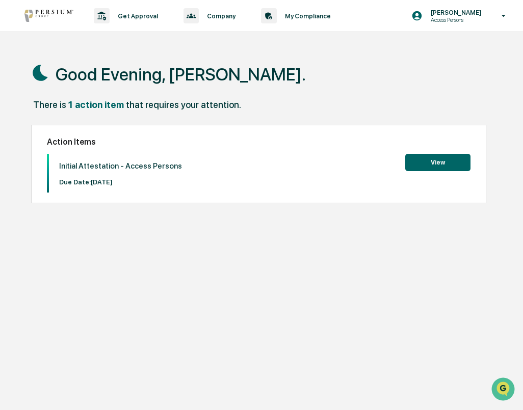
click at [441, 160] on button "View" at bounding box center [437, 162] width 65 height 17
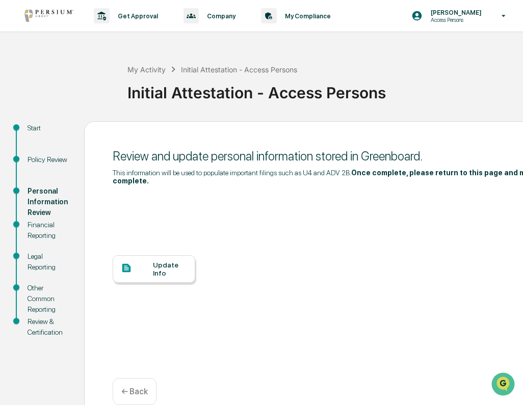
scroll to position [9, 0]
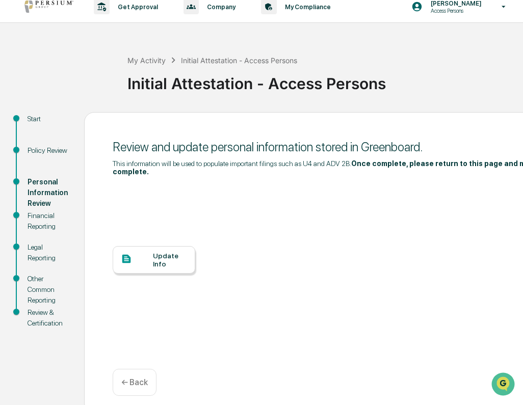
click at [405, 165] on b "Once complete, please return to this page and mark updates as complete." at bounding box center [346, 168] width 466 height 16
click at [153, 252] on div "Update Info" at bounding box center [170, 260] width 34 height 16
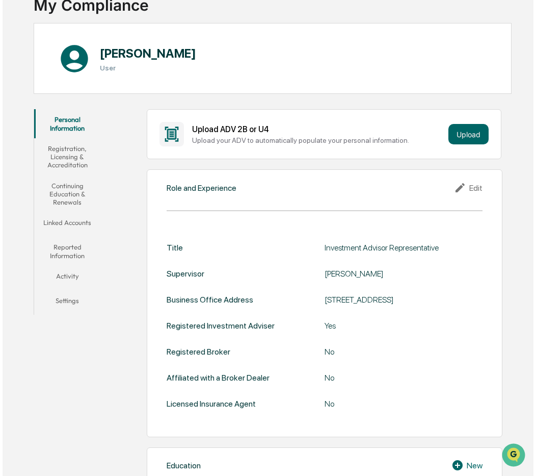
scroll to position [75, 0]
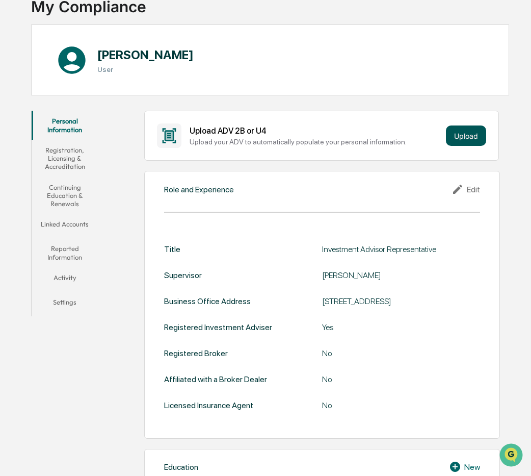
click at [465, 139] on button "Upload" at bounding box center [466, 135] width 40 height 20
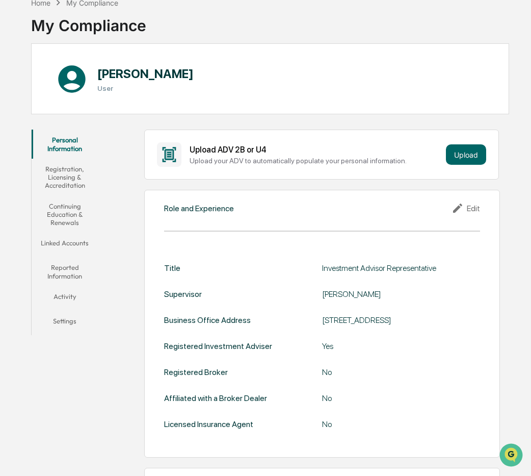
scroll to position [54, 0]
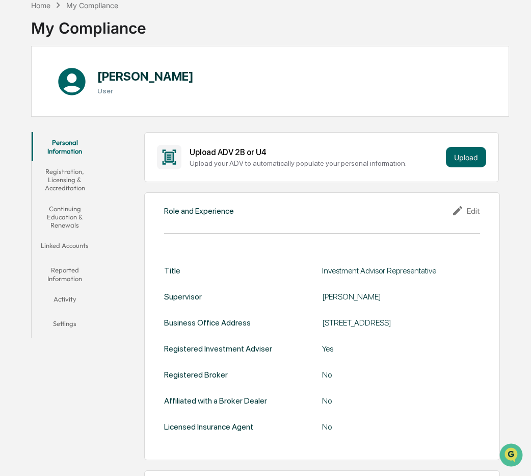
click at [65, 180] on button "Registration, Licensing & Accreditation" at bounding box center [65, 179] width 66 height 37
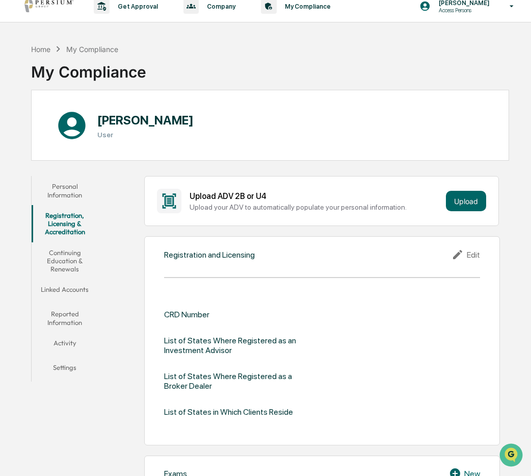
scroll to position [8, 0]
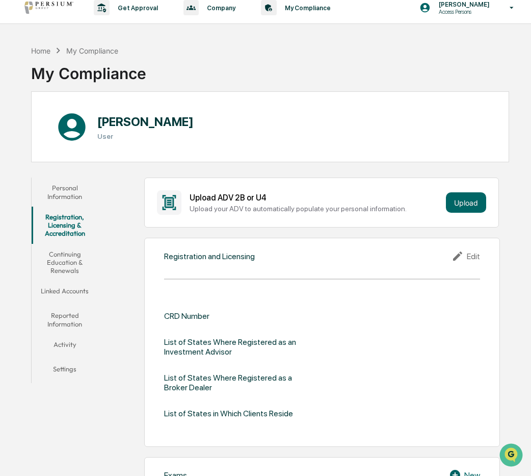
drag, startPoint x: 67, startPoint y: 269, endPoint x: 22, endPoint y: 406, distance: 144.3
click at [458, 206] on button "Upload" at bounding box center [466, 202] width 40 height 20
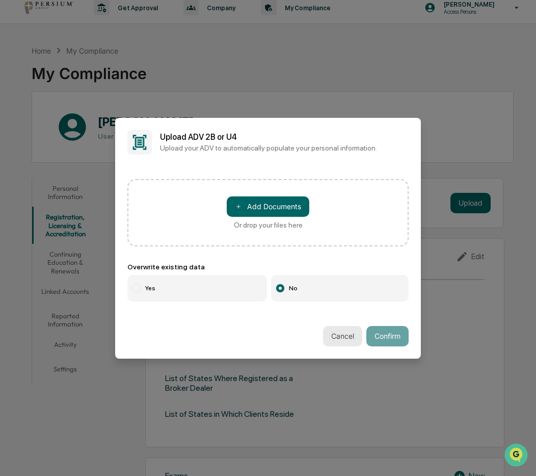
click at [334, 332] on button "Cancel" at bounding box center [342, 336] width 39 height 20
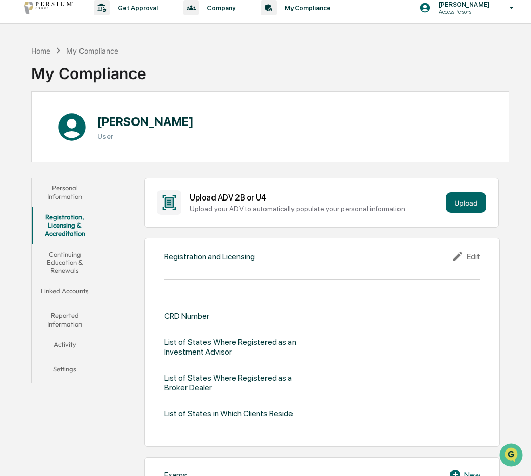
click at [69, 266] on button "Continuing Education & Renewals" at bounding box center [65, 262] width 66 height 37
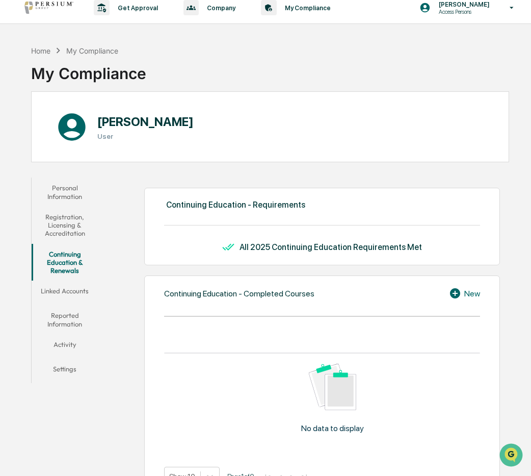
click at [65, 290] on button "Linked Accounts" at bounding box center [65, 292] width 66 height 24
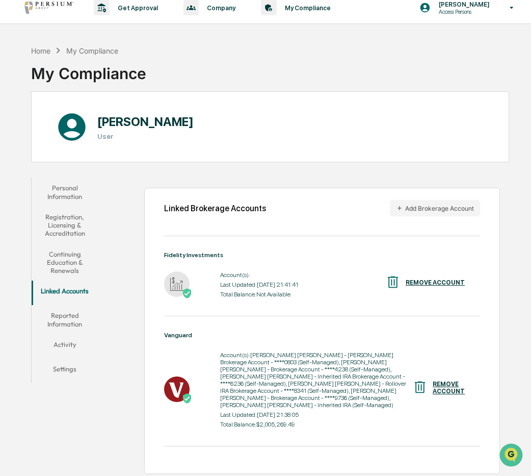
click at [63, 320] on button "Reported Information" at bounding box center [65, 319] width 66 height 29
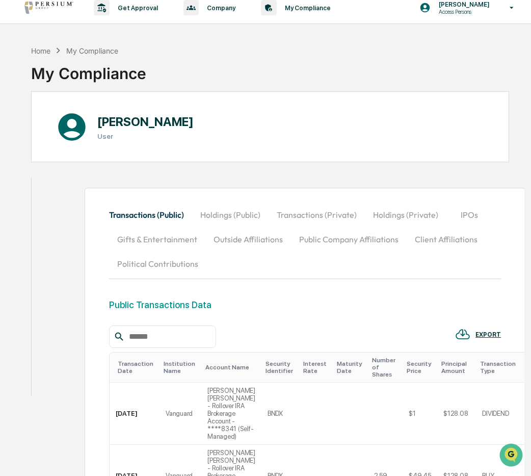
click at [43, 46] on div "Home" at bounding box center [40, 50] width 19 height 9
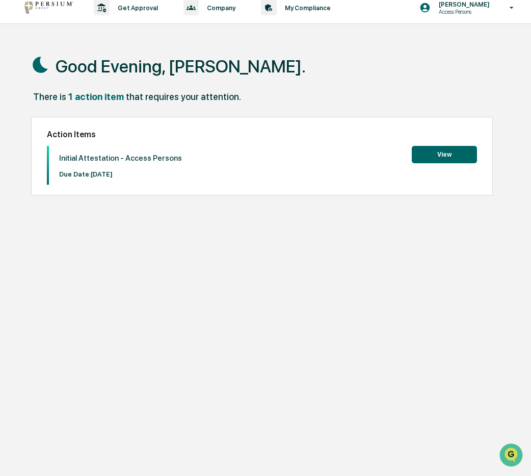
click at [450, 153] on button "View" at bounding box center [444, 154] width 65 height 17
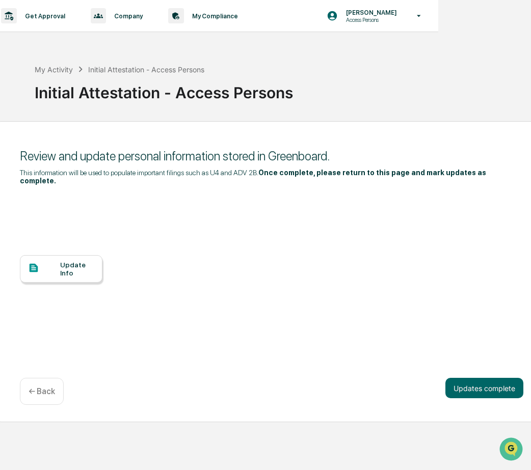
scroll to position [5, 103]
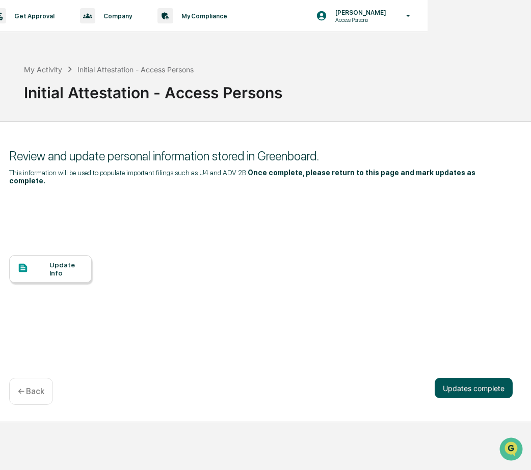
click at [453, 378] on button "Updates complete" at bounding box center [474, 388] width 78 height 20
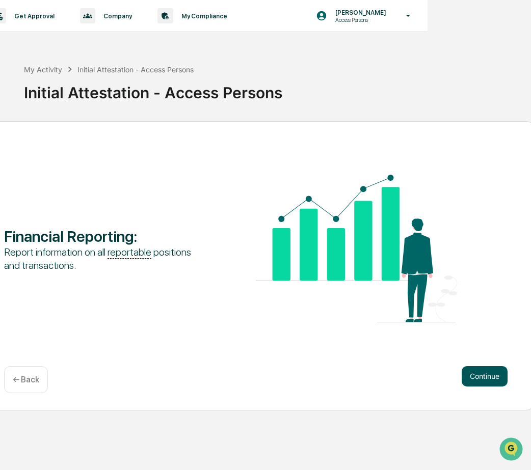
click at [490, 374] on button "Continue" at bounding box center [485, 376] width 46 height 20
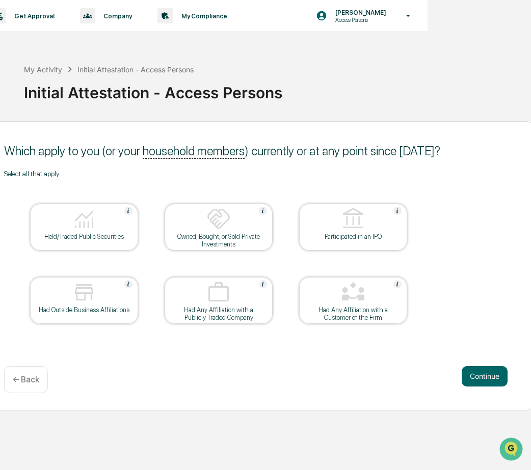
click at [102, 234] on div "Held/Traded Public Securities" at bounding box center [84, 237] width 92 height 8
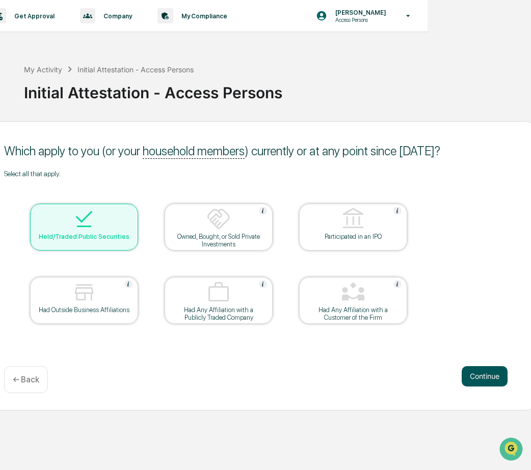
click at [500, 377] on button "Continue" at bounding box center [485, 376] width 46 height 20
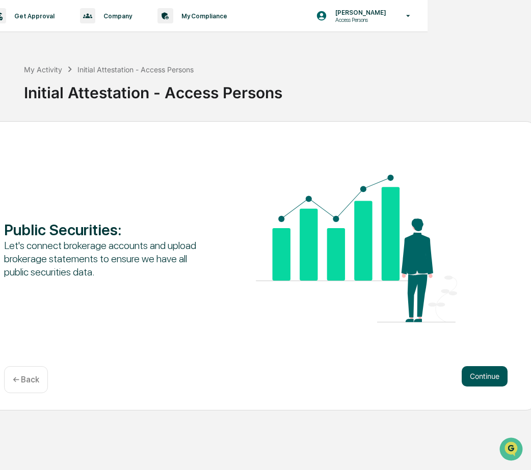
click at [495, 373] on button "Continue" at bounding box center [485, 376] width 46 height 20
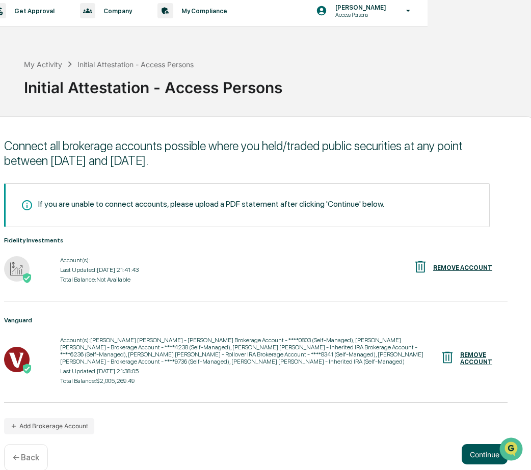
click at [483, 445] on button "Continue" at bounding box center [485, 454] width 46 height 20
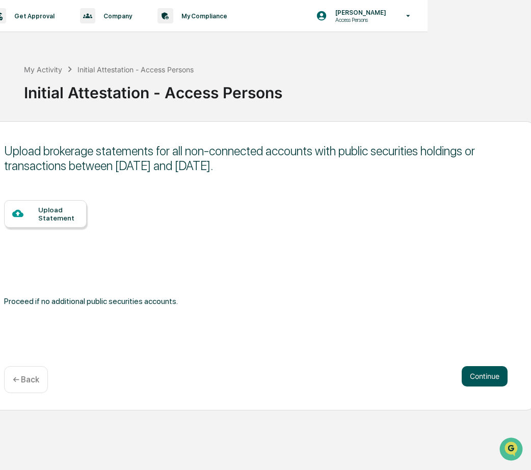
click at [487, 373] on button "Continue" at bounding box center [485, 376] width 46 height 20
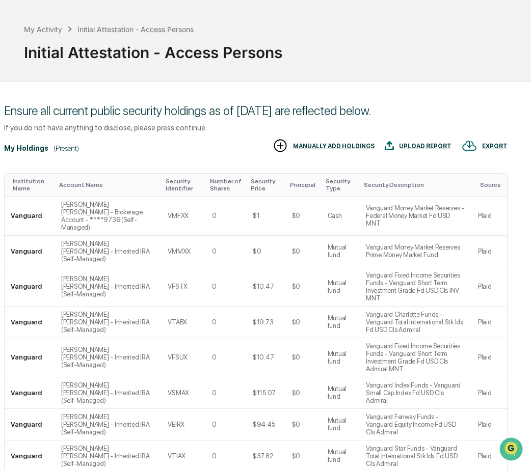
scroll to position [125, 103]
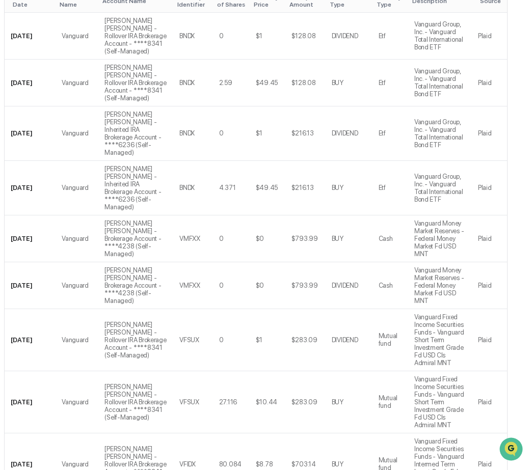
scroll to position [294, 103]
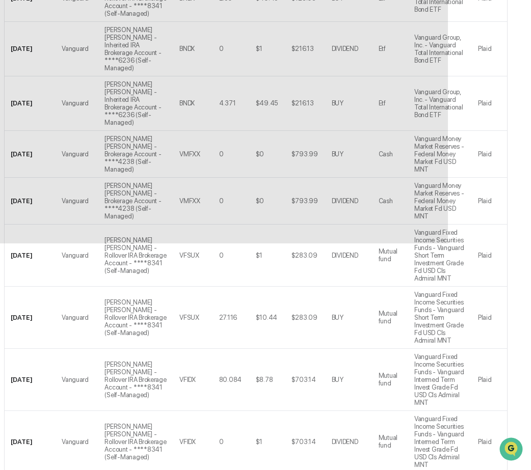
scroll to position [5, 103]
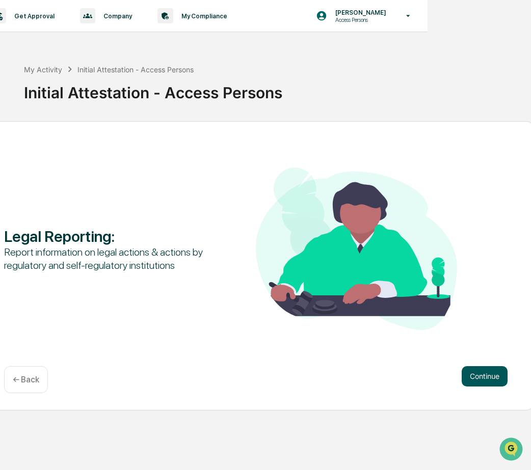
click at [482, 366] on button "Continue" at bounding box center [485, 376] width 46 height 20
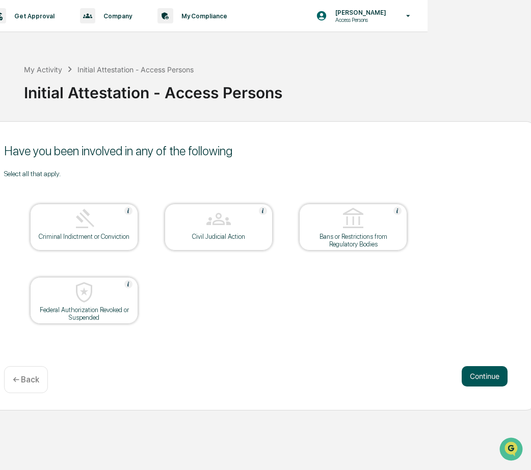
click at [484, 371] on button "Continue" at bounding box center [485, 376] width 46 height 20
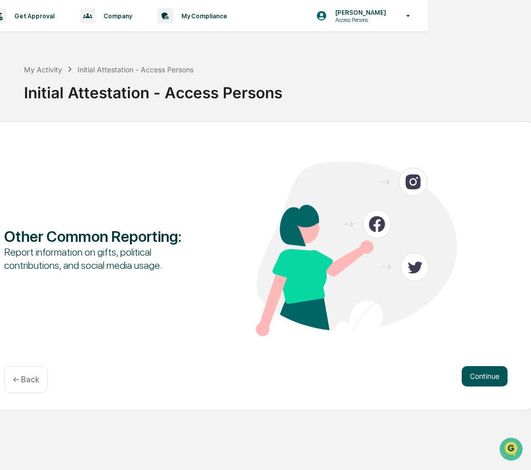
click at [477, 370] on button "Continue" at bounding box center [485, 376] width 46 height 20
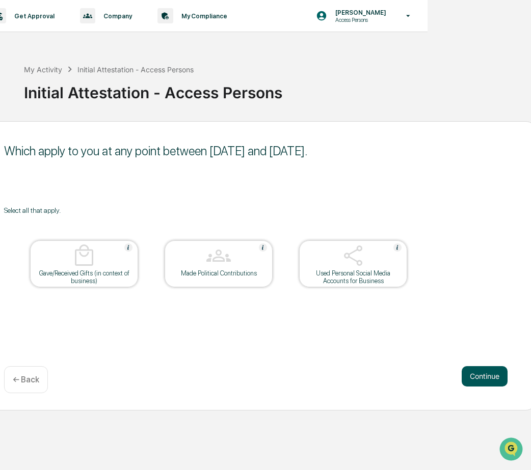
click at [468, 369] on button "Continue" at bounding box center [485, 376] width 46 height 20
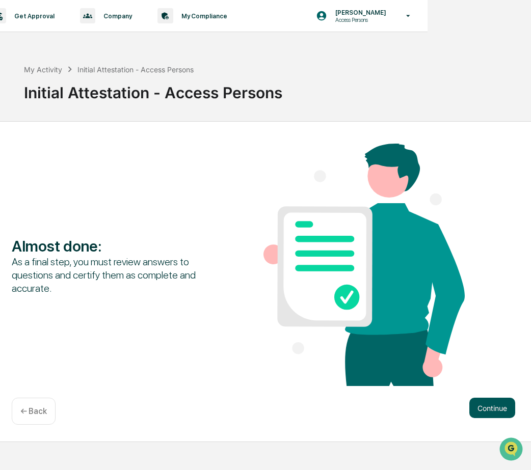
click at [479, 398] on button "Continue" at bounding box center [492, 408] width 46 height 20
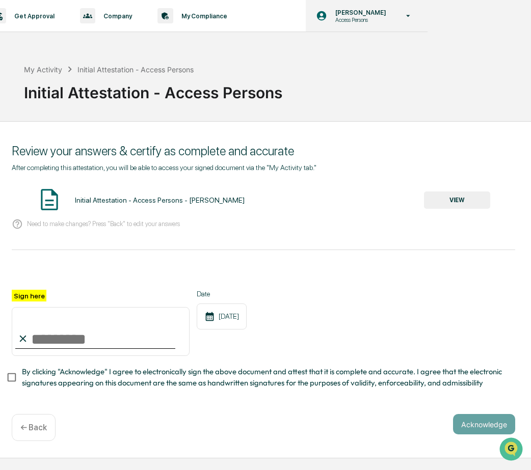
click at [406, 12] on icon at bounding box center [409, 16] width 18 height 10
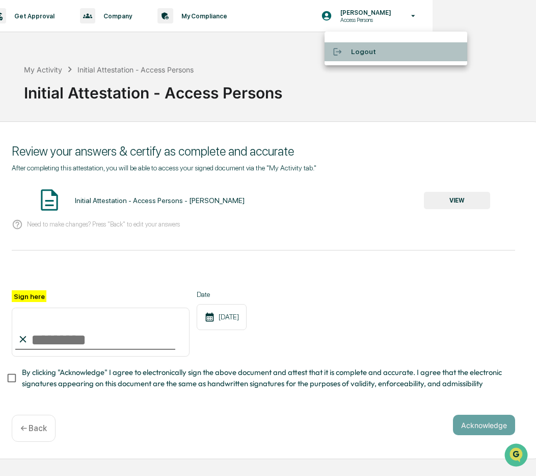
click at [382, 54] on li "Logout" at bounding box center [396, 51] width 143 height 19
